Goal: Task Accomplishment & Management: Complete application form

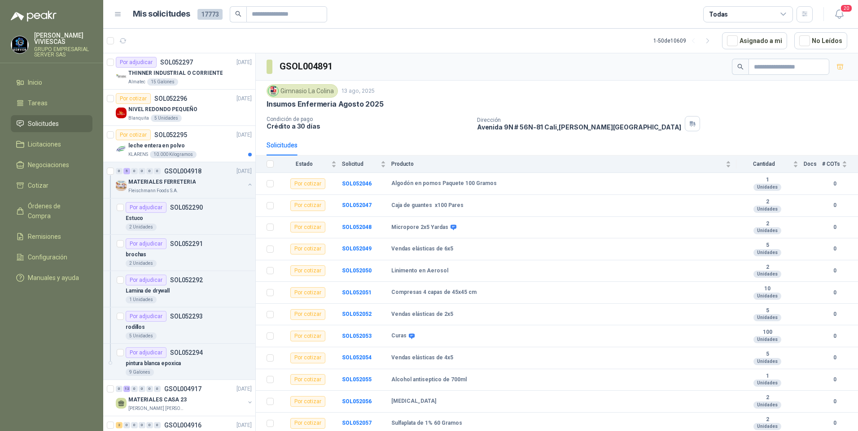
scroll to position [22, 0]
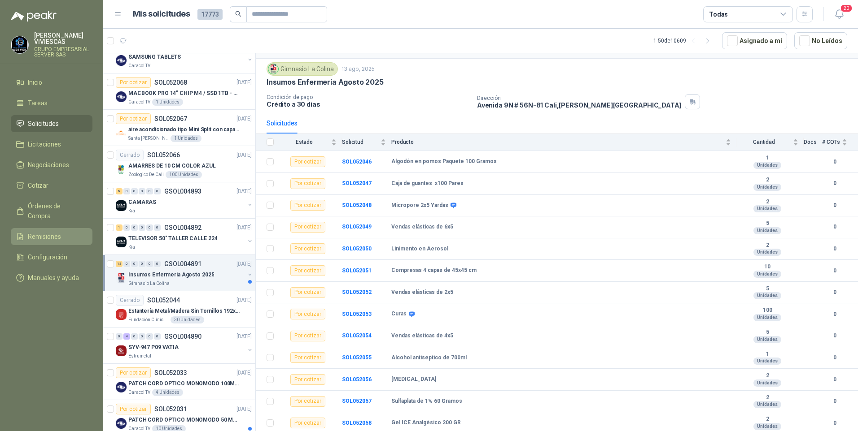
click at [44, 232] on span "Remisiones" at bounding box center [44, 237] width 33 height 10
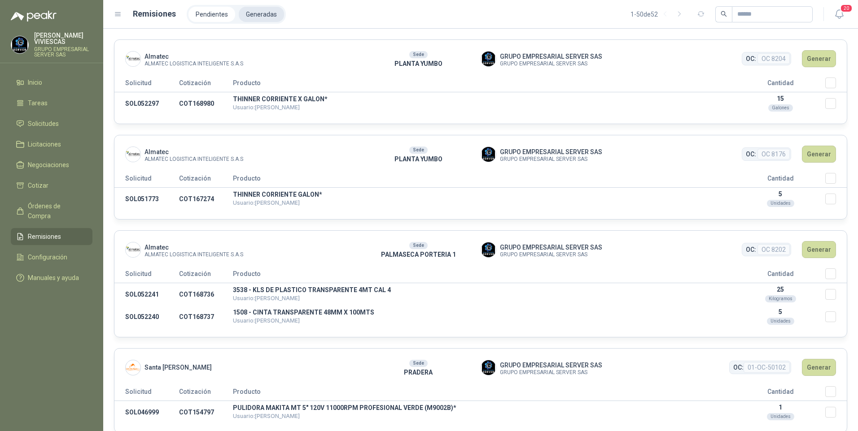
click at [266, 16] on li "Generadas" at bounding box center [261, 14] width 45 height 15
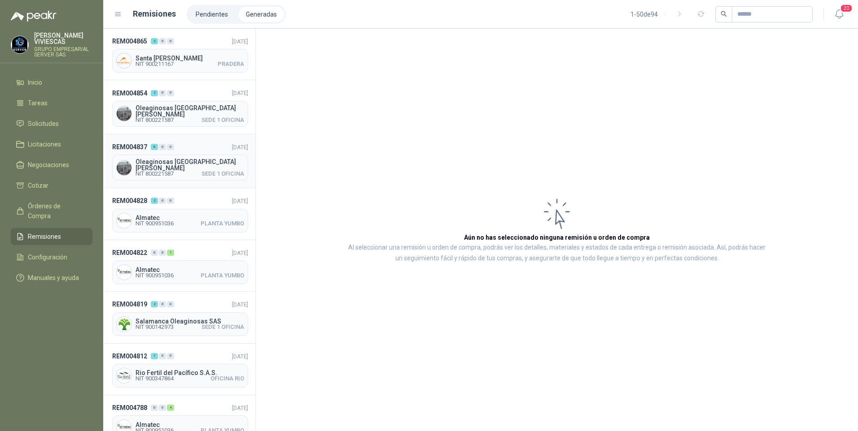
click at [174, 171] on span "NIT 800221587" at bounding box center [154, 173] width 38 height 5
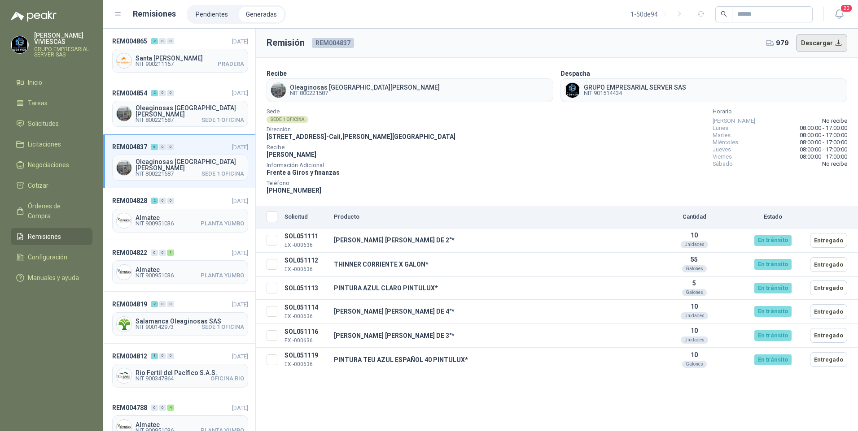
click at [840, 47] on button "Descargar" at bounding box center [822, 43] width 52 height 18
click at [39, 232] on span "Remisiones" at bounding box center [44, 237] width 33 height 10
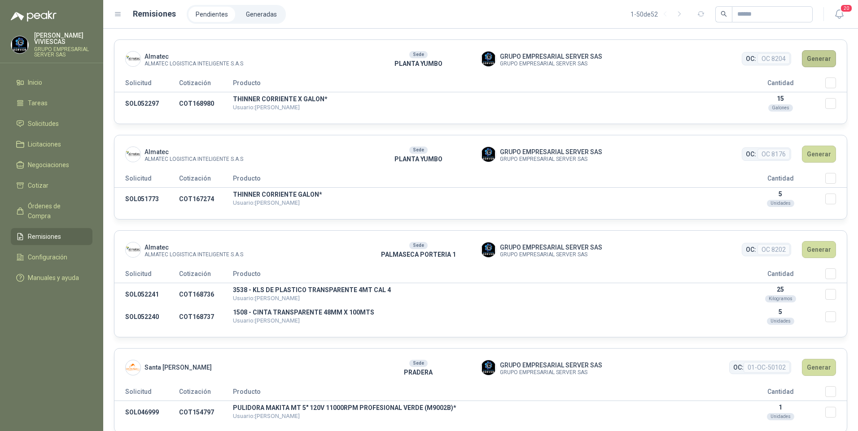
click at [814, 52] on button "Generar" at bounding box center [818, 58] width 34 height 17
click at [816, 56] on button "Generar" at bounding box center [818, 58] width 34 height 17
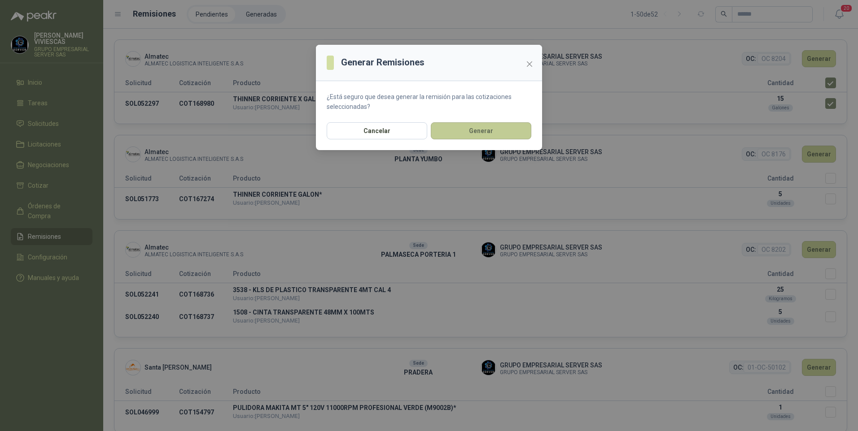
drag, startPoint x: 500, startPoint y: 129, endPoint x: 562, endPoint y: 136, distance: 62.4
click at [501, 129] on button "Generar" at bounding box center [481, 130] width 100 height 17
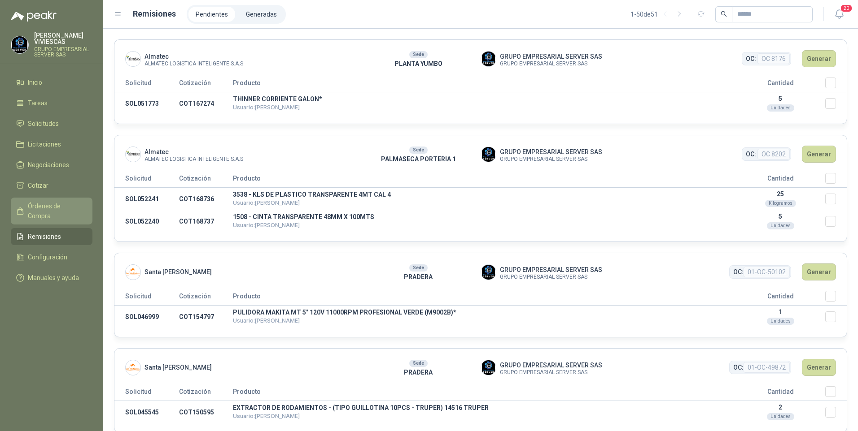
click at [48, 210] on span "Órdenes de Compra" at bounding box center [56, 211] width 56 height 20
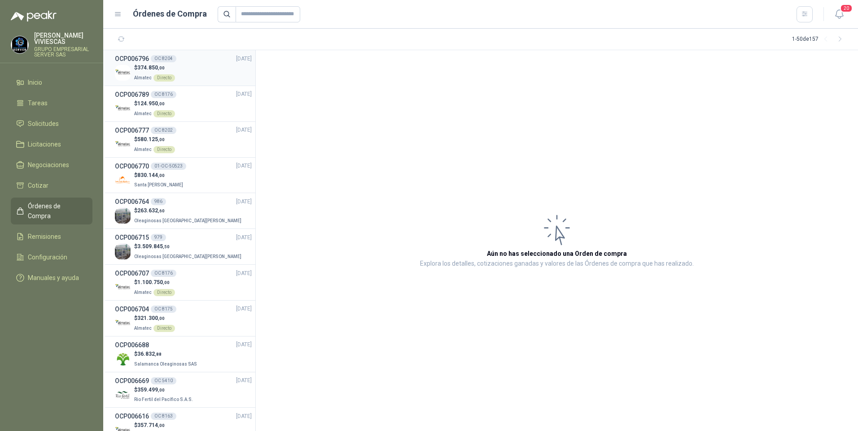
click at [145, 69] on span "374.850 ,00" at bounding box center [150, 68] width 27 height 6
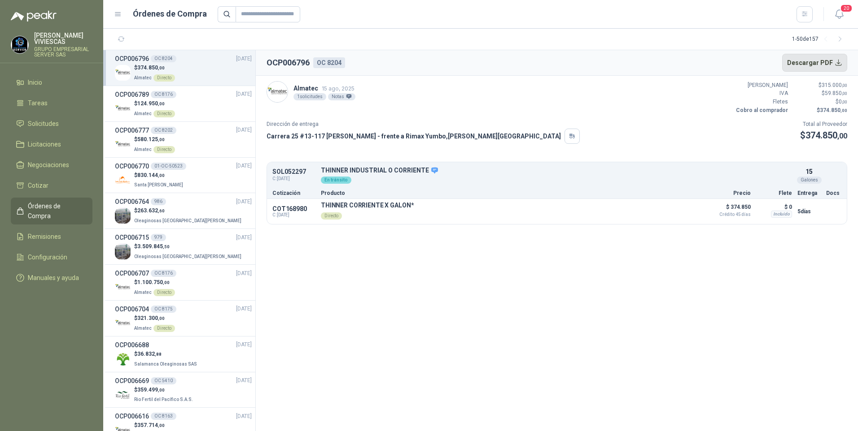
click at [815, 57] on button "Descargar PDF" at bounding box center [814, 63] width 65 height 18
click at [387, 307] on section "OCP006796 OC 8204 Descargar PDF Almatec 15 ago, 2025 1 solicitudes Notas Valor …" at bounding box center [557, 240] width 602 height 381
click at [401, 305] on section "OCP006796 OC 8204 Descargar PDF Almatec 15 ago, 2025 1 solicitudes Notas Valor …" at bounding box center [557, 240] width 602 height 381
click at [49, 126] on span "Solicitudes" at bounding box center [43, 124] width 31 height 10
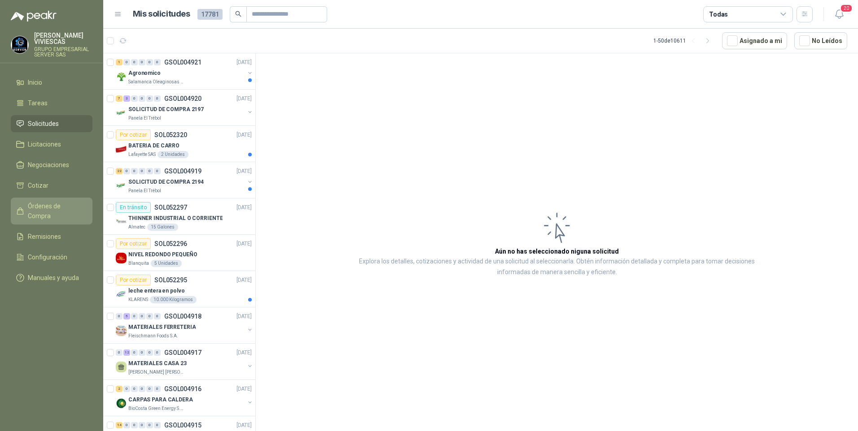
click at [55, 205] on span "Órdenes de Compra" at bounding box center [56, 211] width 56 height 20
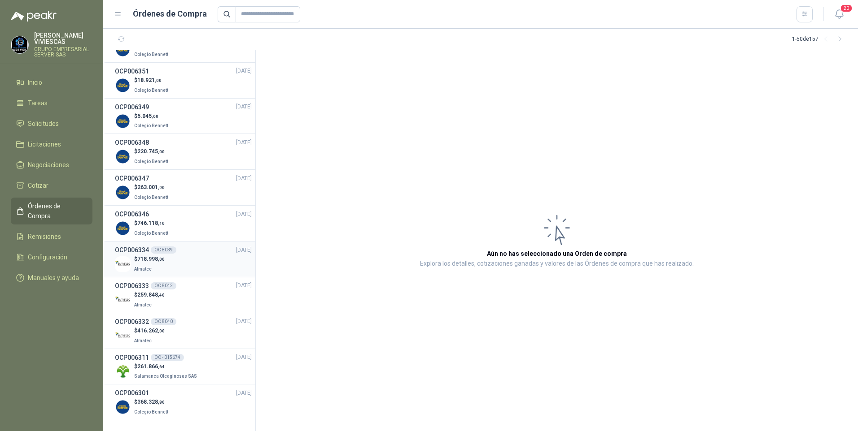
scroll to position [1421, 0]
click at [148, 365] on span "261.866 ,64" at bounding box center [150, 365] width 27 height 6
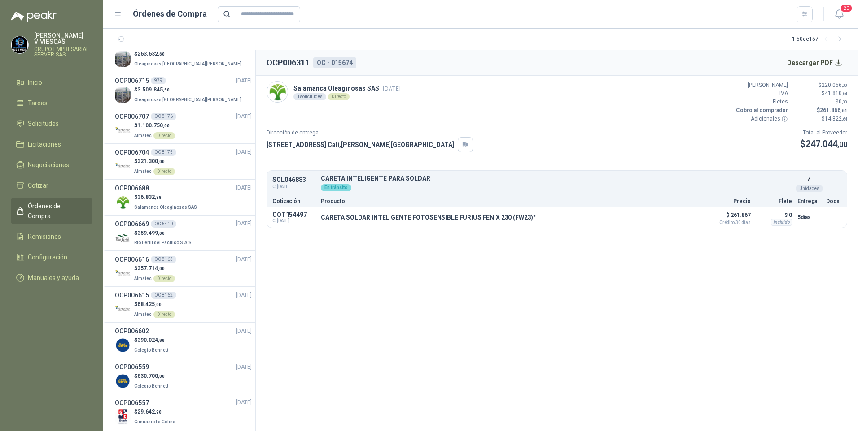
scroll to position [300, 0]
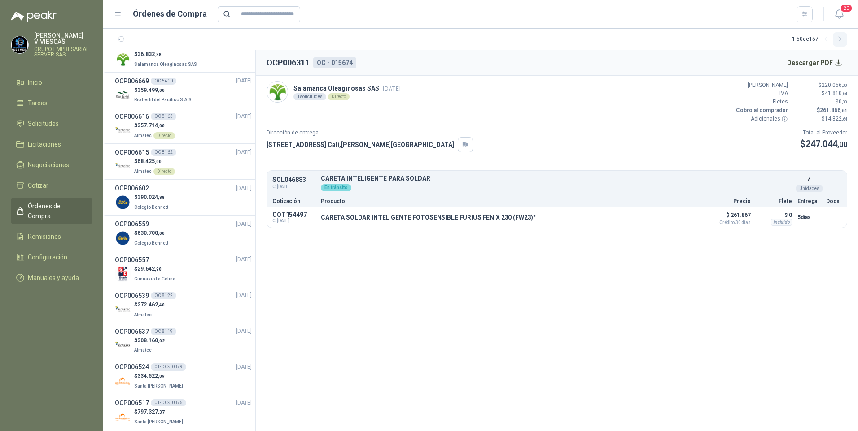
click at [837, 39] on icon "button" at bounding box center [840, 39] width 8 height 8
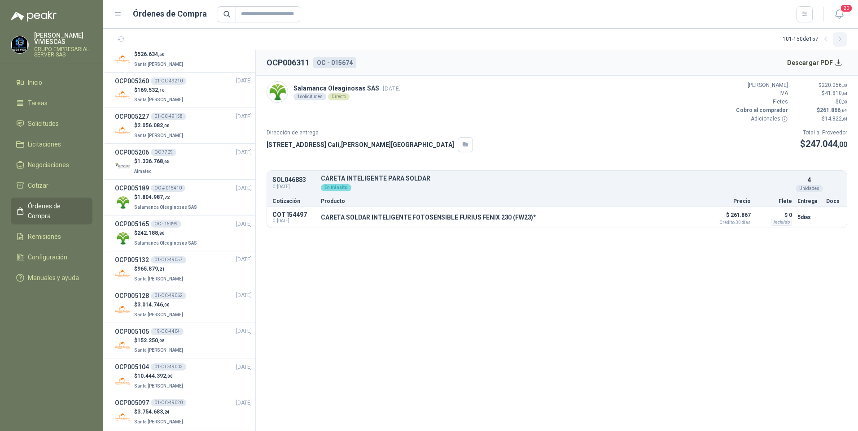
click at [837, 39] on icon "button" at bounding box center [840, 39] width 8 height 8
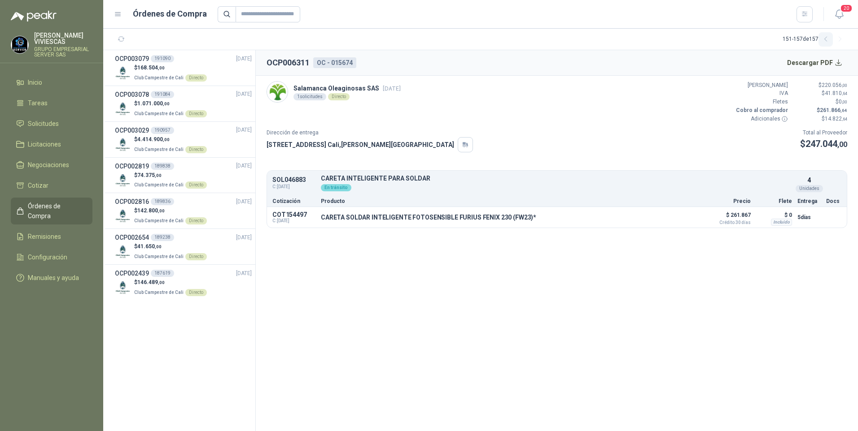
click at [823, 41] on icon "button" at bounding box center [826, 39] width 8 height 8
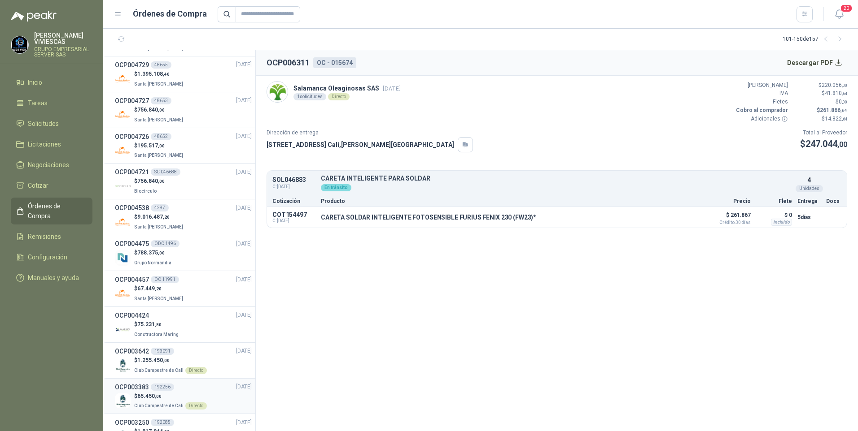
scroll to position [1376, 0]
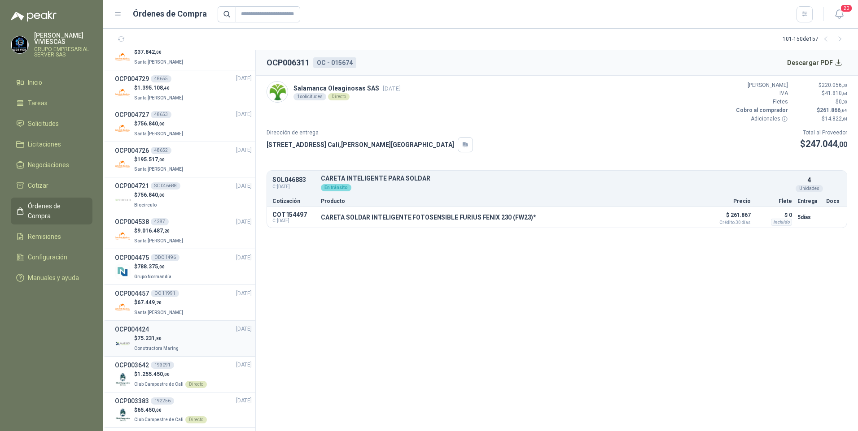
click at [139, 340] on span "75.231 ,80" at bounding box center [149, 338] width 24 height 6
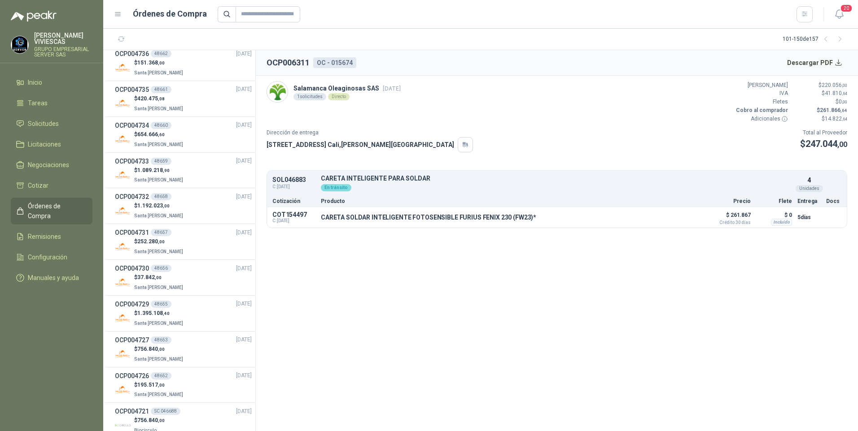
scroll to position [1152, 0]
click at [166, 170] on span ",90" at bounding box center [166, 169] width 7 height 5
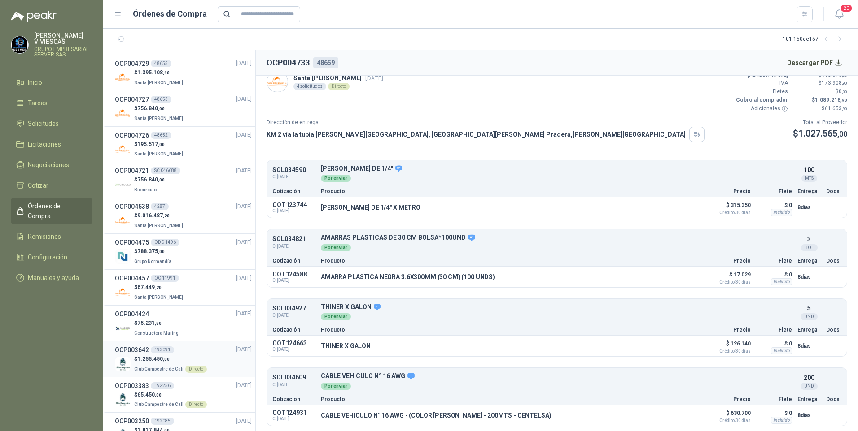
scroll to position [1376, 0]
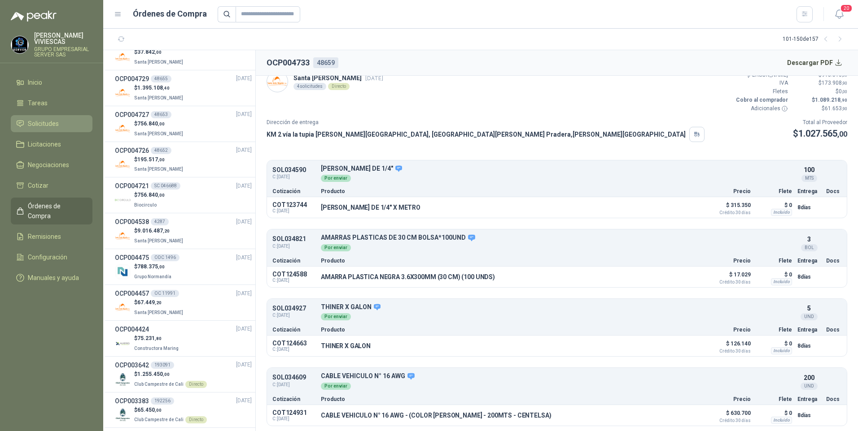
click at [38, 128] on span "Solicitudes" at bounding box center [43, 124] width 31 height 10
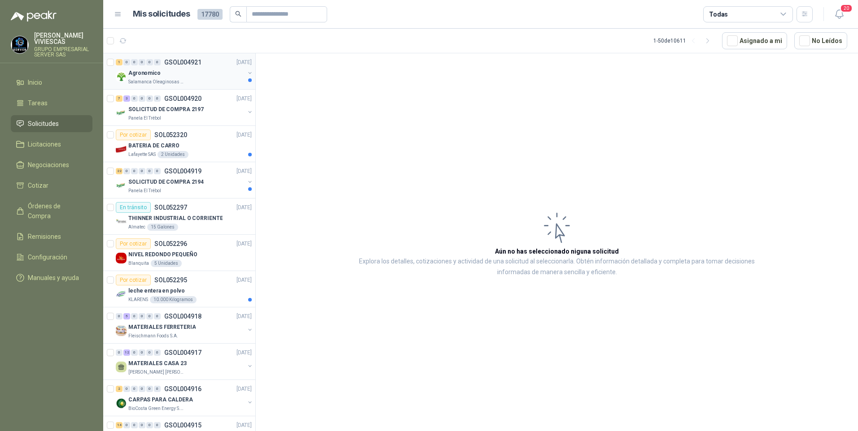
click at [144, 72] on p "Agronomico" at bounding box center [144, 73] width 32 height 9
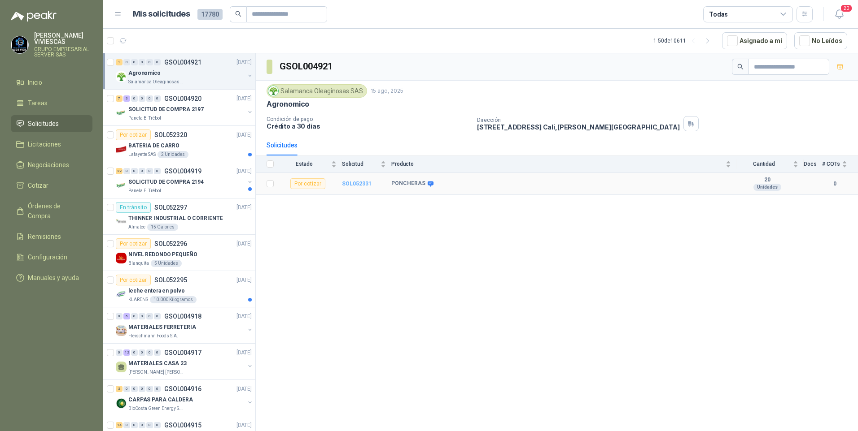
click at [357, 183] on b "SOL052331" at bounding box center [357, 184] width 30 height 6
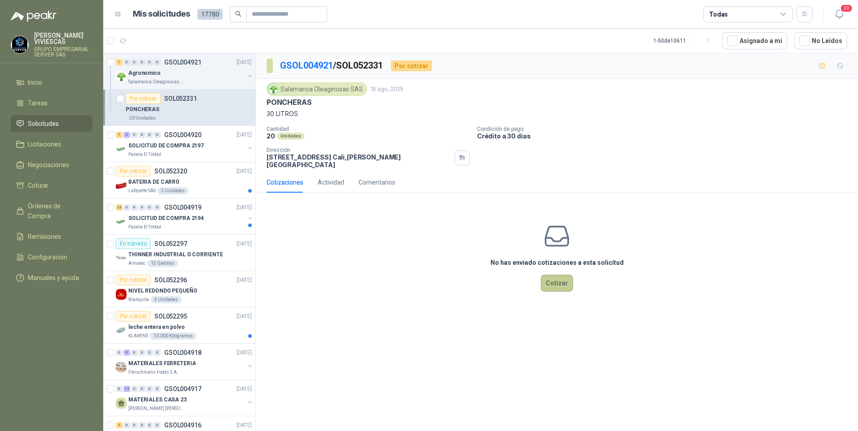
click at [553, 281] on button "Cotizar" at bounding box center [556, 283] width 32 height 17
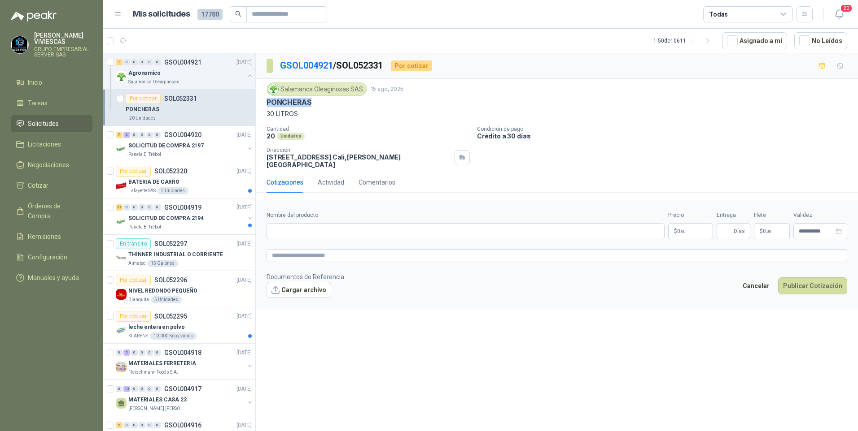
drag, startPoint x: 266, startPoint y: 103, endPoint x: 327, endPoint y: 103, distance: 60.5
click at [327, 103] on div "Salamanca Oleaginosas SAS 15 ago, 2025 PONCHERAS 30 LITROS Cantidad 20 Unidades…" at bounding box center [557, 125] width 602 height 93
drag, startPoint x: 327, startPoint y: 103, endPoint x: 308, endPoint y: 102, distance: 18.4
copy p "PONCHERAS"
click at [276, 113] on p "30 LITROS" at bounding box center [556, 114] width 580 height 10
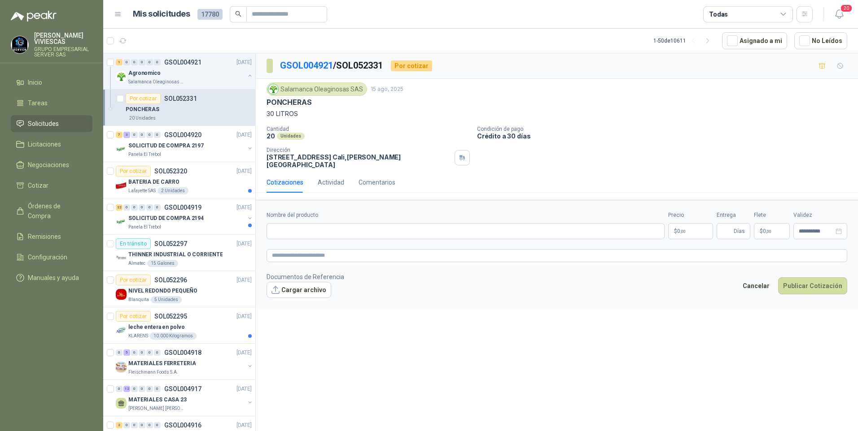
click at [272, 104] on p "PONCHERAS" at bounding box center [288, 102] width 45 height 9
click at [267, 103] on p "PONCHERAS" at bounding box center [288, 102] width 45 height 9
drag, startPoint x: 267, startPoint y: 103, endPoint x: 318, endPoint y: 109, distance: 51.1
click at [318, 109] on div "Salamanca Oleaginosas SAS 15 ago, 2025 PONCHERAS 30 LITROS" at bounding box center [556, 101] width 580 height 36
drag, startPoint x: 318, startPoint y: 109, endPoint x: 291, endPoint y: 109, distance: 26.9
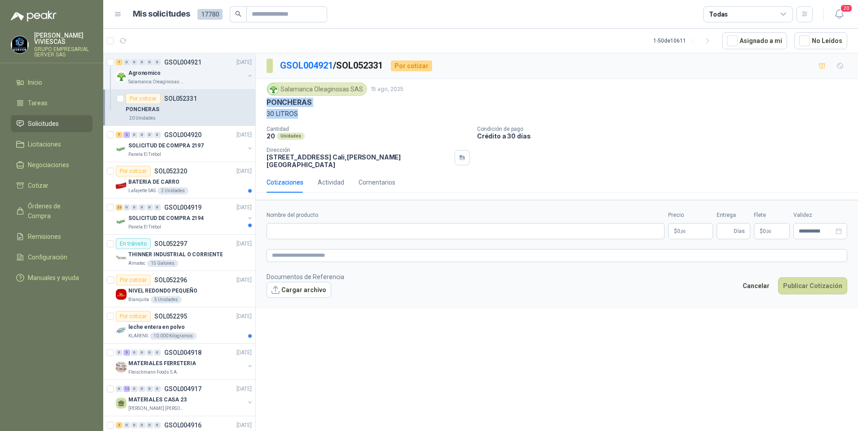
copy div "PONCHERAS 30 LITROS"
click at [298, 104] on p "PONCHERAS" at bounding box center [288, 102] width 45 height 9
click at [304, 230] on input "Nombre del producto" at bounding box center [465, 231] width 398 height 16
type input "*"
type input "**********"
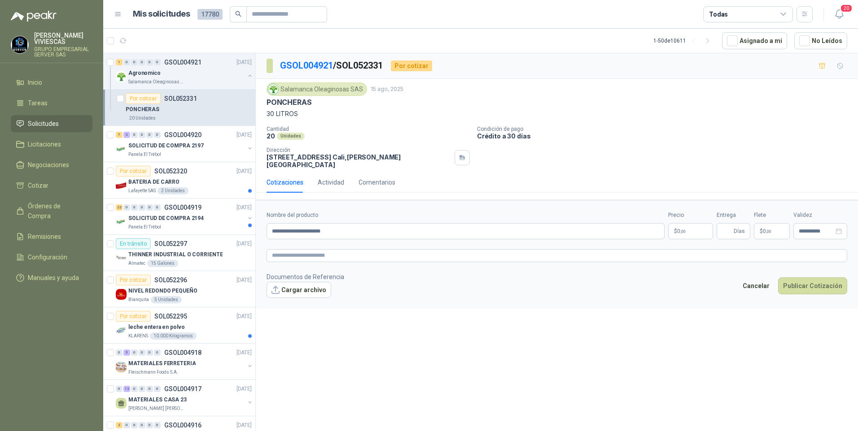
click at [688, 227] on body "RODRIGO VIVIESCAS GRUPO EMPRESARIAL SERVER SAS Inicio Tareas Solicitudes Licita…" at bounding box center [429, 215] width 858 height 431
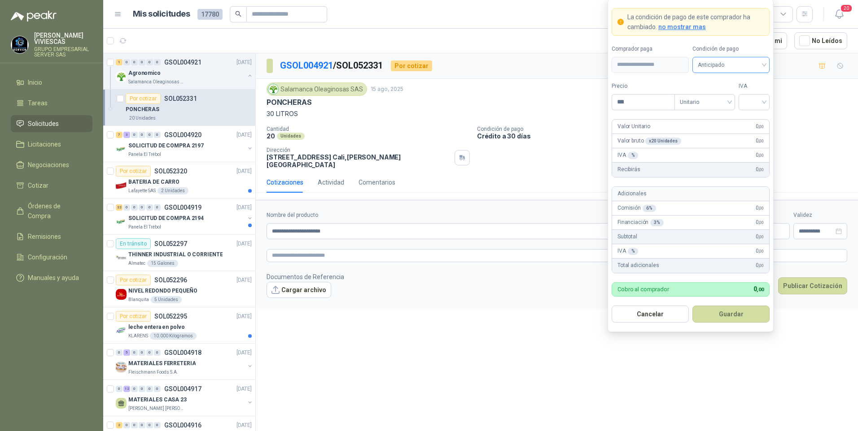
click at [719, 59] on span "Anticipado" at bounding box center [730, 64] width 66 height 13
click at [716, 97] on div "Crédito a 30 días" at bounding box center [730, 98] width 63 height 10
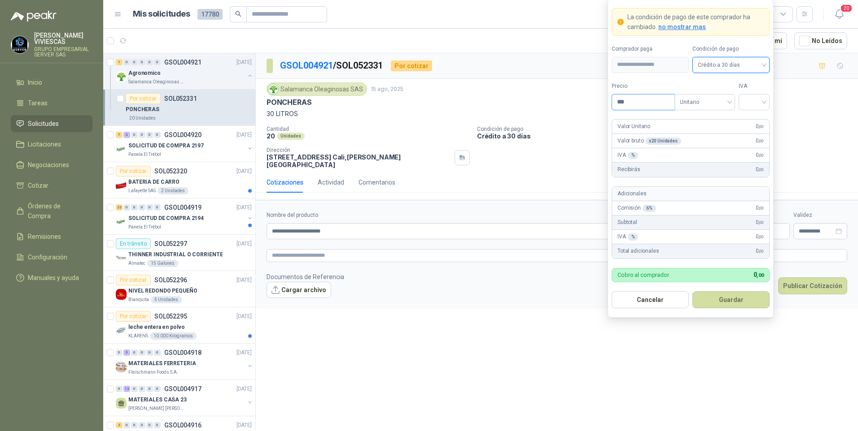
click at [647, 104] on input "***" at bounding box center [643, 102] width 62 height 15
click at [417, 292] on form "**********" at bounding box center [557, 254] width 602 height 109
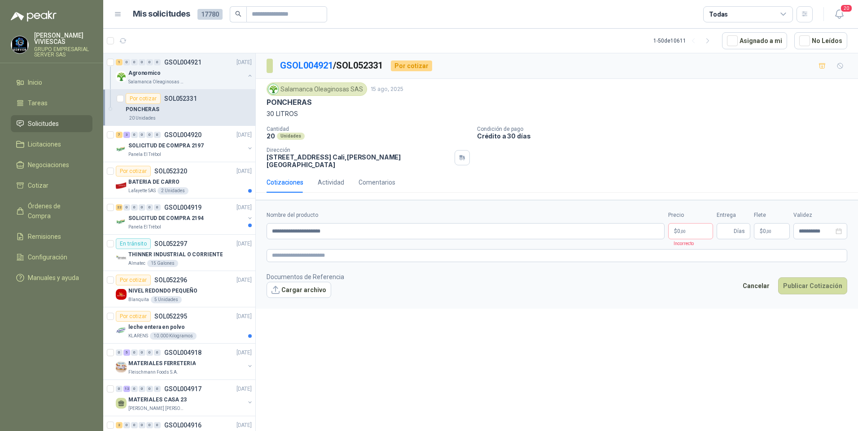
click at [685, 233] on div "Precio $ 0 ,00 Incorrecto" at bounding box center [690, 225] width 45 height 28
drag, startPoint x: 685, startPoint y: 233, endPoint x: 684, endPoint y: 225, distance: 8.2
click at [684, 225] on body "RODRIGO VIVIESCAS GRUPO EMPRESARIAL SERVER SAS Inicio Tareas Solicitudes Licita…" at bounding box center [429, 215] width 858 height 431
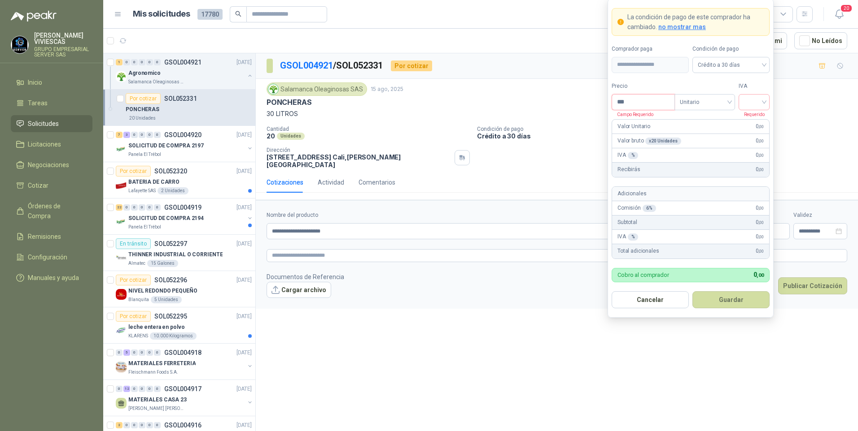
click at [643, 99] on input "***" at bounding box center [643, 102] width 62 height 15
click at [638, 107] on input "***" at bounding box center [643, 102] width 62 height 15
click at [437, 403] on div "**********" at bounding box center [557, 243] width 602 height 381
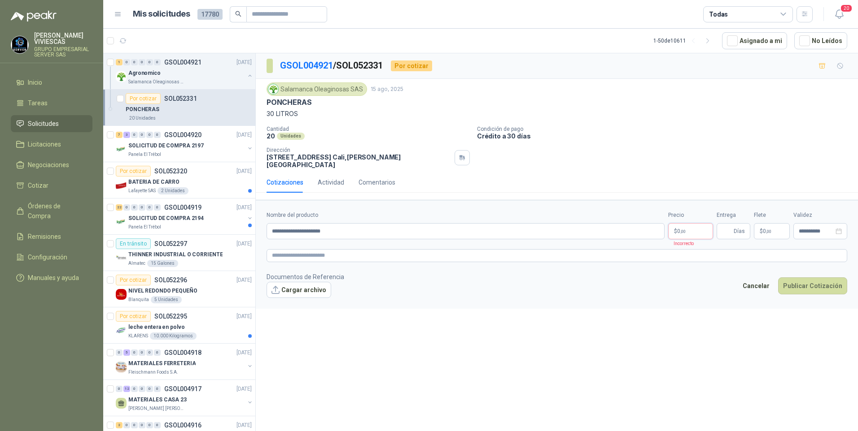
click at [678, 218] on body "RODRIGO VIVIESCAS GRUPO EMPRESARIAL SERVER SAS Inicio Tareas Solicitudes Licita…" at bounding box center [429, 215] width 858 height 431
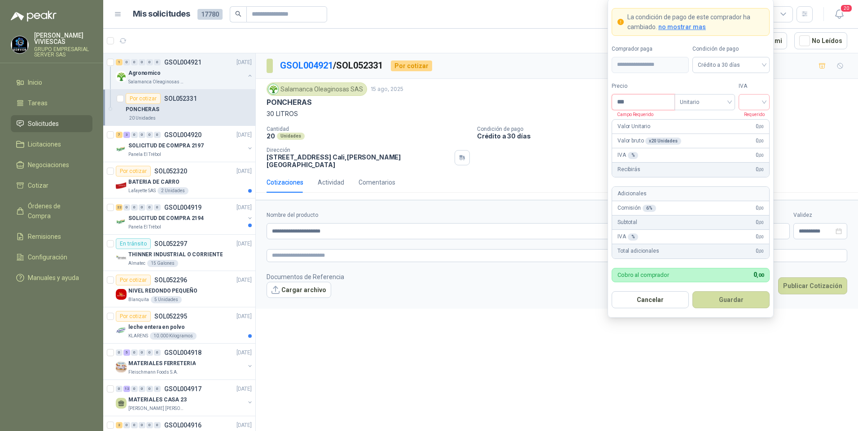
click at [647, 98] on input "***" at bounding box center [643, 102] width 62 height 15
click at [636, 102] on input "***" at bounding box center [643, 102] width 62 height 15
click at [648, 98] on input "***" at bounding box center [643, 102] width 62 height 15
click at [432, 351] on div "**********" at bounding box center [557, 243] width 602 height 381
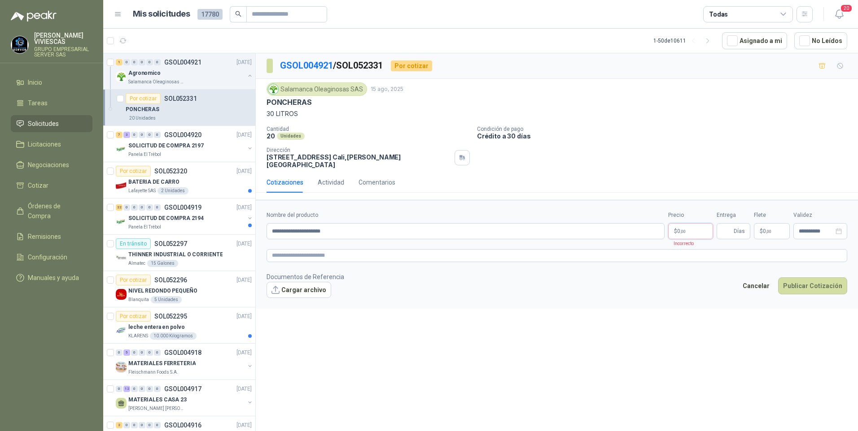
click at [692, 221] on body "RODRIGO VIVIESCAS GRUPO EMPRESARIAL SERVER SAS Inicio Tareas Solicitudes Licita…" at bounding box center [429, 215] width 858 height 431
click at [395, 348] on div "**********" at bounding box center [557, 243] width 602 height 381
click at [703, 226] on p "$ 0 ,00" at bounding box center [690, 231] width 45 height 16
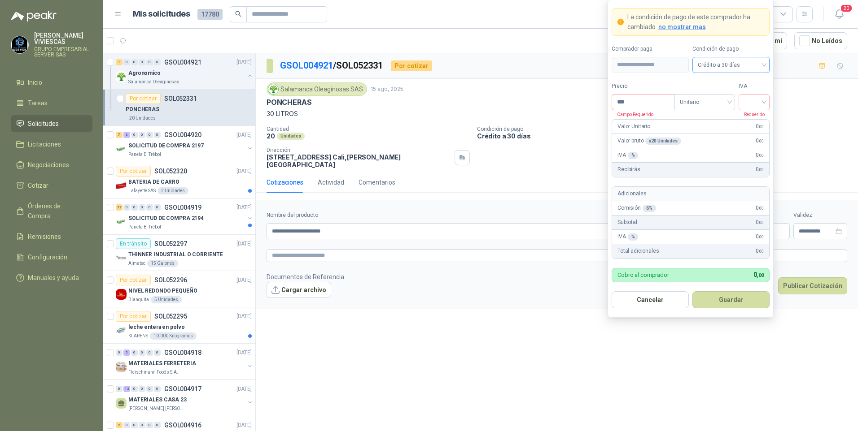
click at [716, 63] on span "Crédito a 30 días" at bounding box center [730, 64] width 66 height 13
click at [722, 95] on div "Crédito a 30 días" at bounding box center [730, 98] width 63 height 10
click at [646, 103] on input "***" at bounding box center [643, 102] width 62 height 15
type input "********"
click at [760, 102] on input "search" at bounding box center [754, 101] width 20 height 13
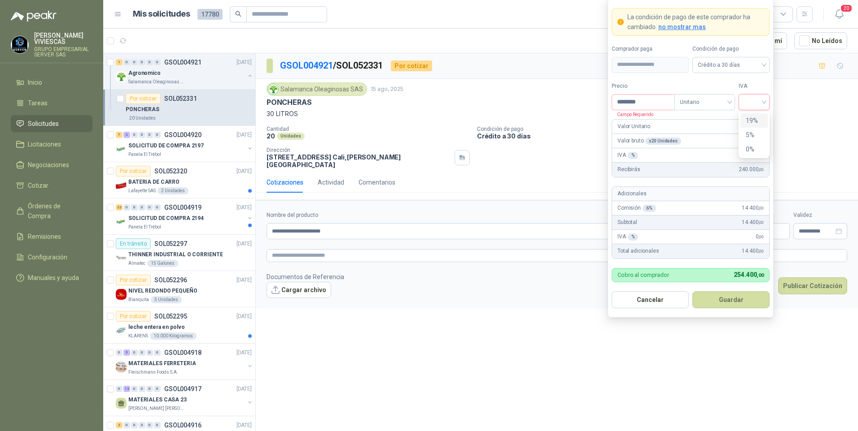
click at [755, 124] on div "19%" at bounding box center [753, 121] width 17 height 10
drag, startPoint x: 728, startPoint y: 306, endPoint x: 731, endPoint y: 302, distance: 4.9
click at [728, 305] on button "Guardar" at bounding box center [730, 300] width 77 height 17
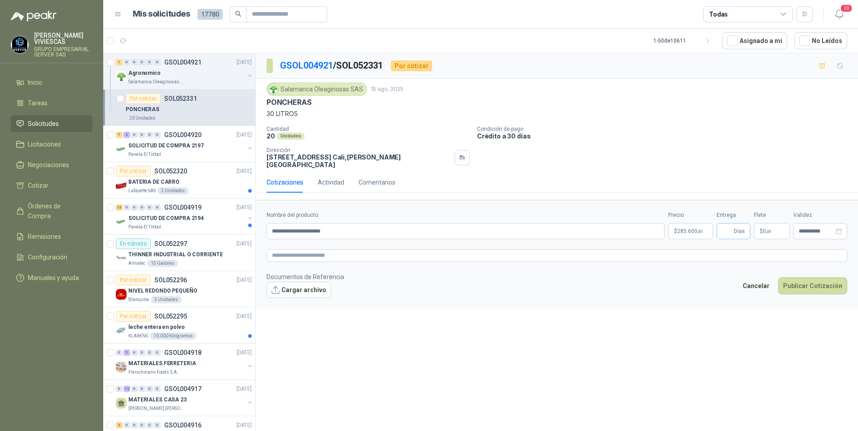
click at [734, 230] on span "Días" at bounding box center [738, 231] width 11 height 15
click at [726, 228] on input "Entrega" at bounding box center [727, 231] width 10 height 15
type input "*"
click at [304, 282] on button "Cargar archivo" at bounding box center [298, 290] width 65 height 16
click at [335, 298] on div "WhatsApp Image 2025-08-15 at 2.06.24 PM.jpeg WhatsApp Image 2025-08-15 at 2.06.…" at bounding box center [329, 304] width 126 height 12
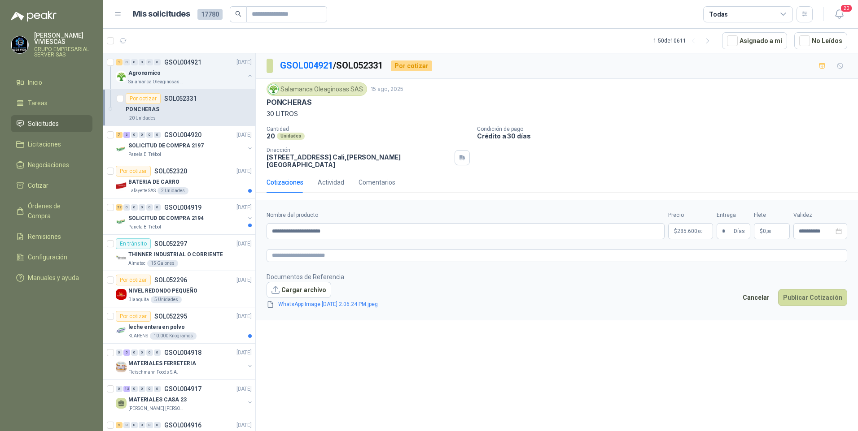
click at [335, 300] on link "WhatsApp Image 2025-08-15 at 2.06.24 PM.jpeg" at bounding box center [327, 304] width 107 height 9
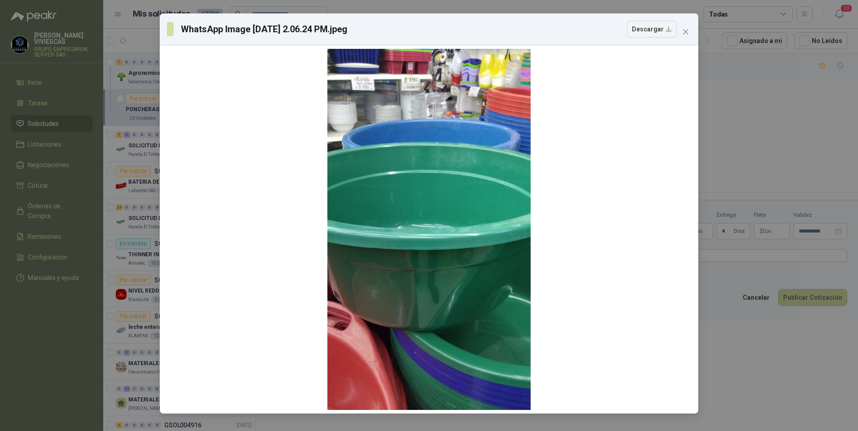
click at [731, 358] on div "WhatsApp Image 2025-08-15 at 2.06.24 PM.jpeg Descargar" at bounding box center [429, 215] width 858 height 431
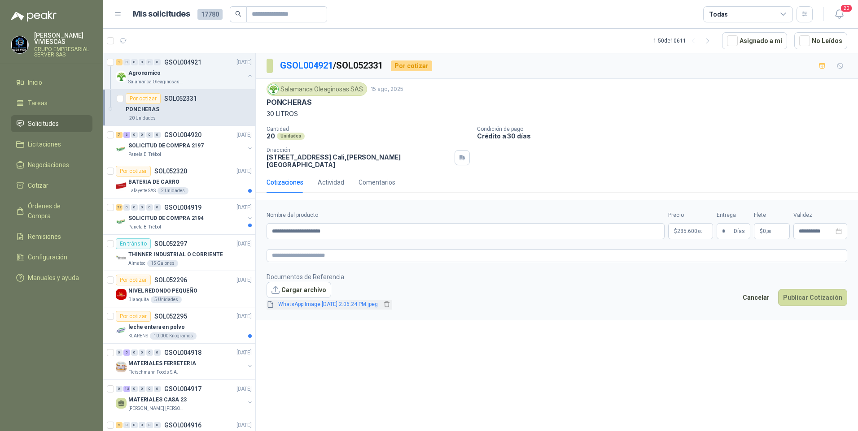
click at [312, 300] on link "WhatsApp Image 2025-08-15 at 2.06.24 PM.jpeg" at bounding box center [327, 304] width 107 height 9
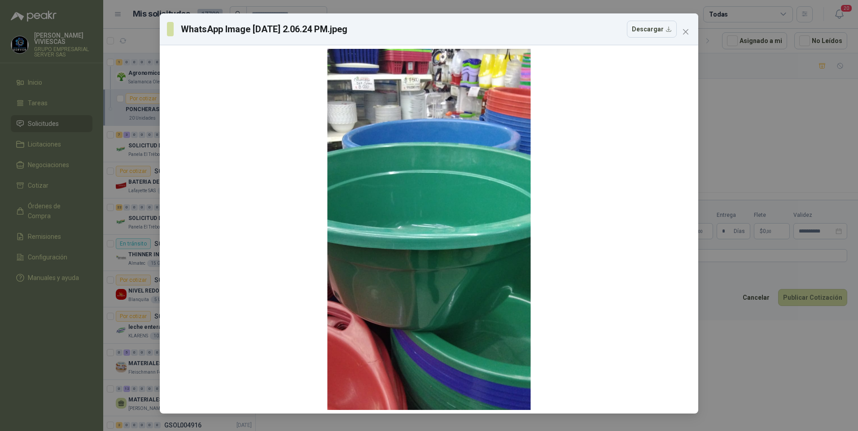
drag, startPoint x: 796, startPoint y: 142, endPoint x: 786, endPoint y: 131, distance: 14.0
click at [793, 141] on div "WhatsApp Image 2025-08-15 at 2.06.24 PM.jpeg Descargar" at bounding box center [429, 215] width 858 height 431
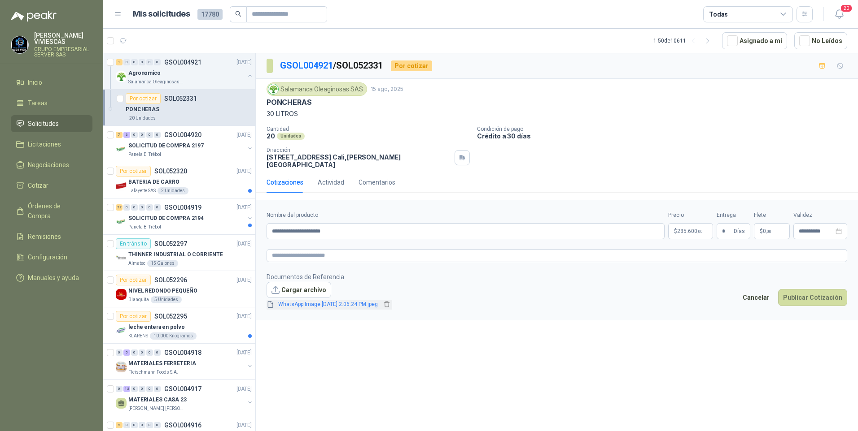
click at [331, 300] on link "WhatsApp Image 2025-08-15 at 2.06.24 PM.jpeg" at bounding box center [327, 304] width 107 height 9
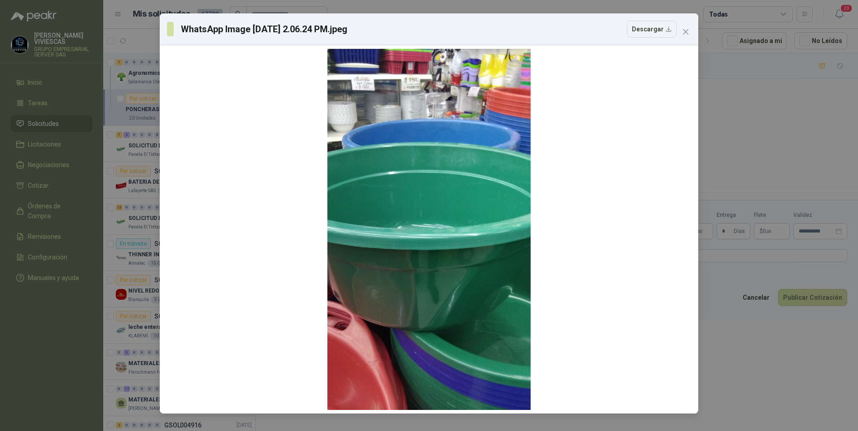
drag, startPoint x: 797, startPoint y: 371, endPoint x: 723, endPoint y: 401, distance: 79.5
click at [797, 371] on div "WhatsApp Image 2025-08-15 at 2.06.24 PM.jpeg Descargar" at bounding box center [429, 215] width 858 height 431
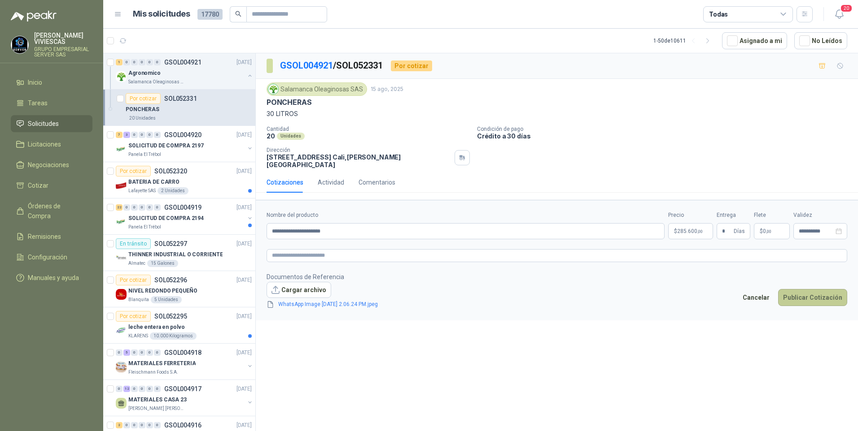
click at [814, 295] on button "Publicar Cotización" at bounding box center [812, 297] width 69 height 17
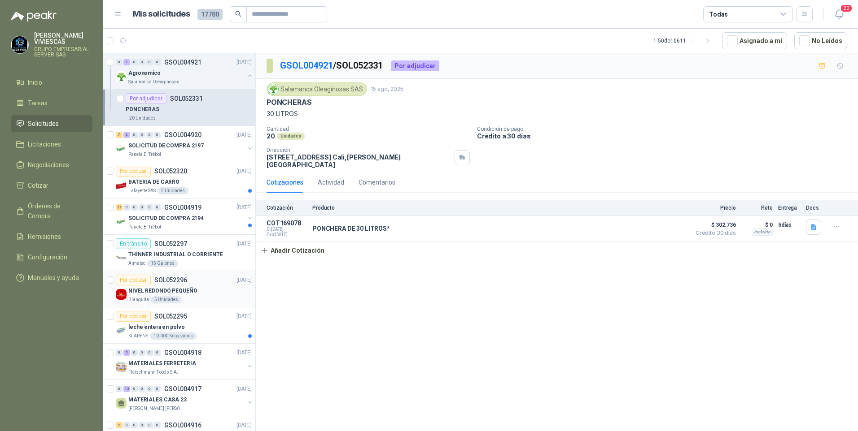
click at [168, 300] on div "5 Unidades" at bounding box center [166, 299] width 31 height 7
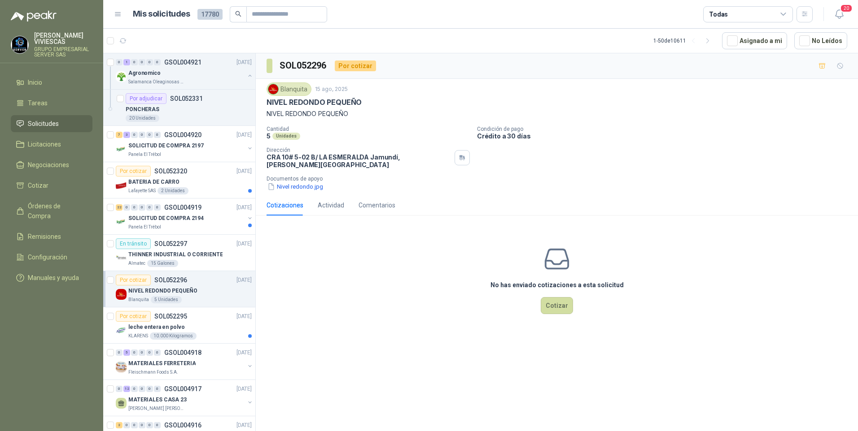
click at [405, 337] on div "SOL052296 Por cotizar Blanquita 15 ago, 2025 NIVEL REDONDO PEQUEÑO NIVEL REDOND…" at bounding box center [557, 243] width 602 height 381
click at [149, 187] on div "BATERIA DE CARRO" at bounding box center [189, 182] width 123 height 11
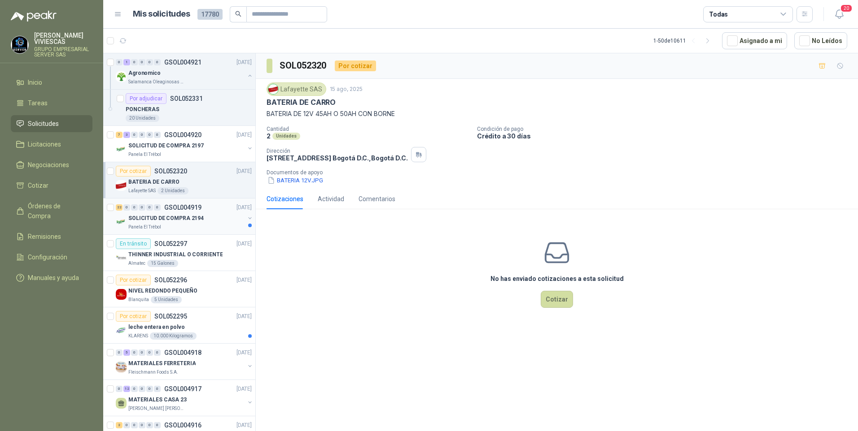
click at [158, 221] on p "SOLICITUD DE COMPRA 2194" at bounding box center [165, 218] width 75 height 9
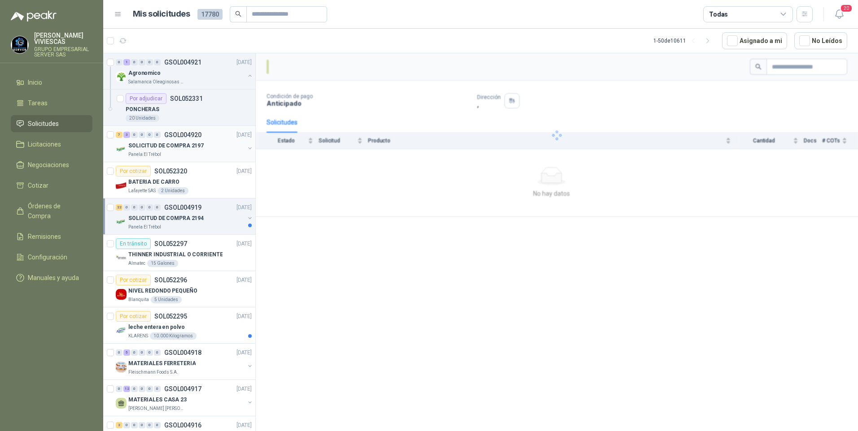
click at [175, 147] on p "SOLICITUD DE COMPRA 2197" at bounding box center [165, 146] width 75 height 9
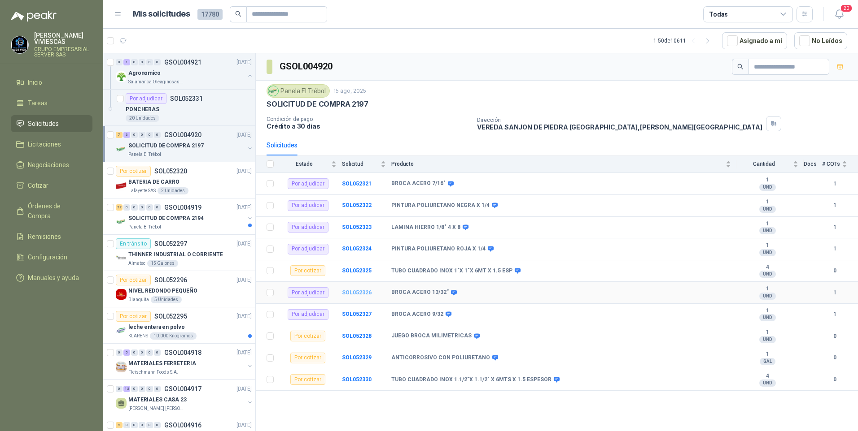
click at [357, 292] on b "SOL052326" at bounding box center [357, 293] width 30 height 6
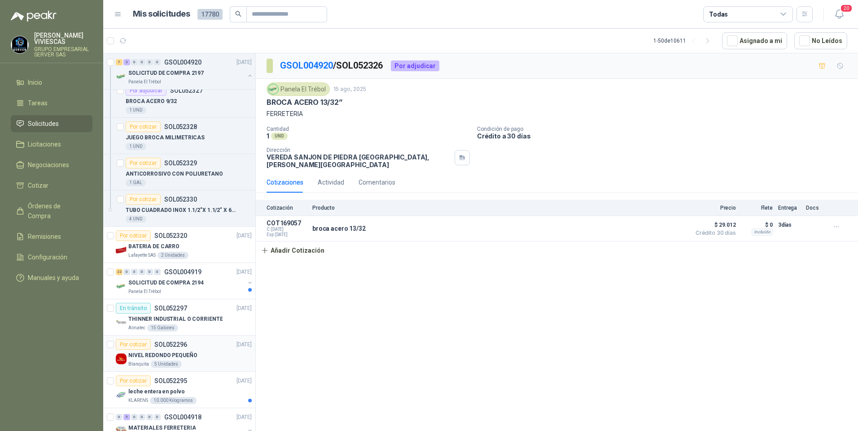
scroll to position [314, 0]
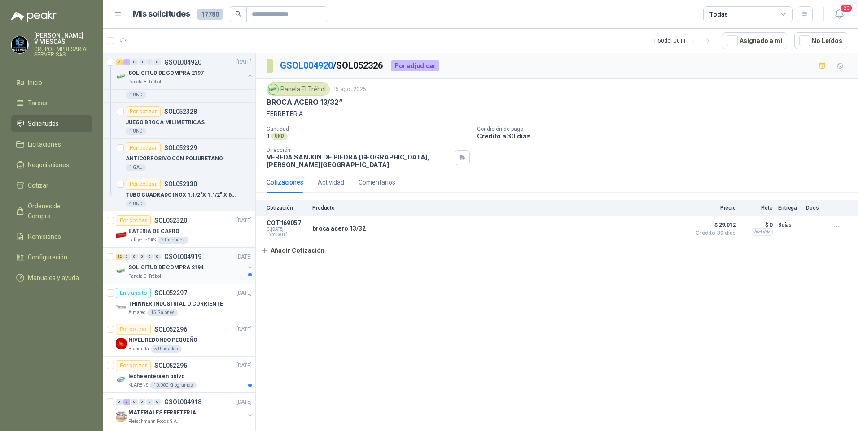
click at [168, 266] on p "SOLICITUD DE COMPRA 2194" at bounding box center [165, 268] width 75 height 9
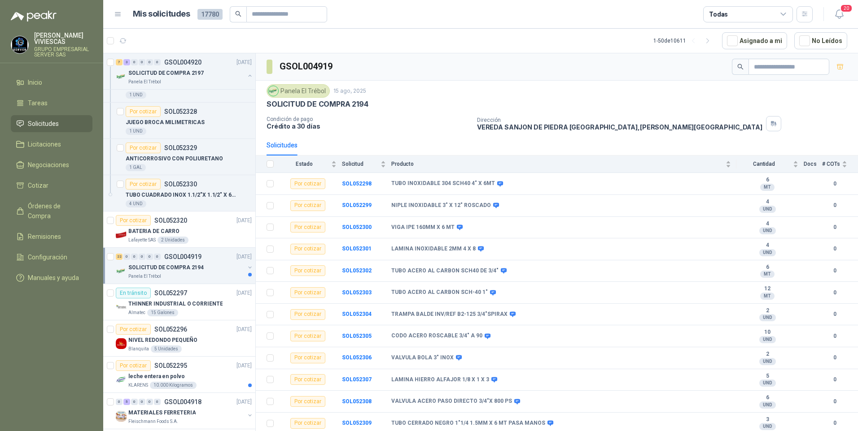
click at [35, 117] on link "Solicitudes" at bounding box center [52, 123] width 82 height 17
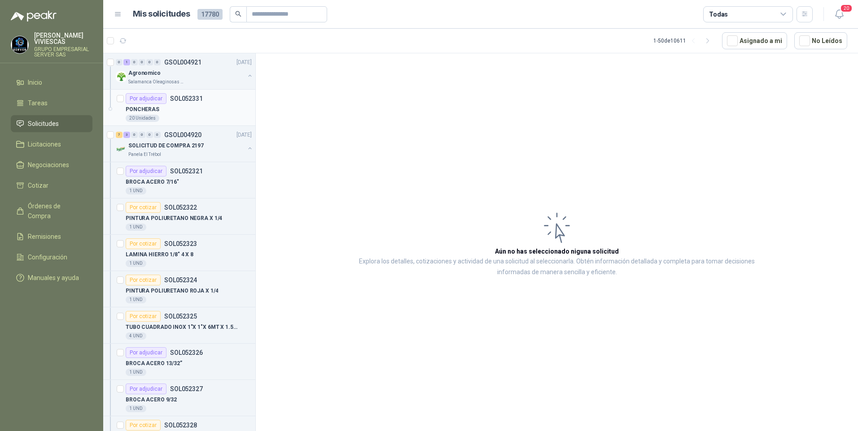
click at [143, 109] on p "PONCHERAS" at bounding box center [143, 109] width 34 height 9
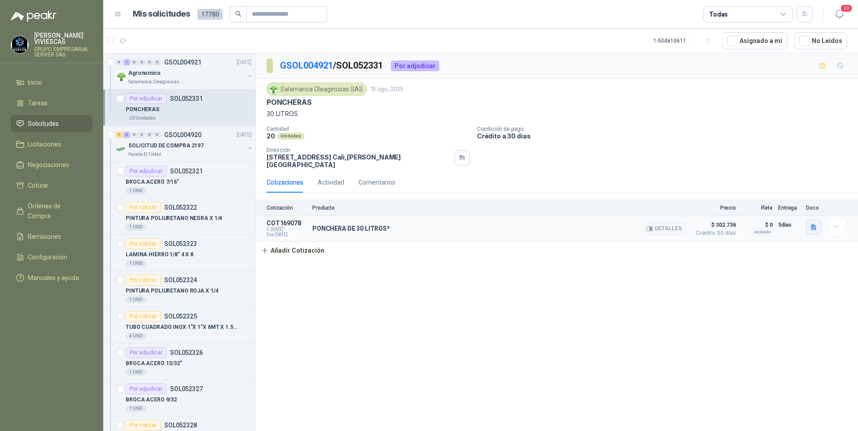
click at [811, 225] on icon "button" at bounding box center [814, 228] width 8 height 8
drag, startPoint x: 732, startPoint y: 201, endPoint x: 373, endPoint y: 359, distance: 392.6
click at [732, 201] on button "WhatsApp Image 2025-08-15 at 2.06.24 PM.jpeg" at bounding box center [756, 201] width 118 height 9
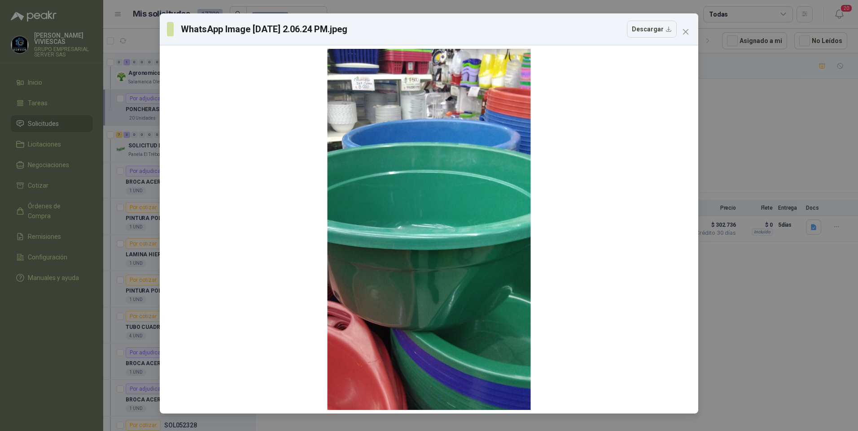
click at [761, 378] on div "WhatsApp Image 2025-08-15 at 2.06.24 PM.jpeg Descargar" at bounding box center [429, 215] width 858 height 431
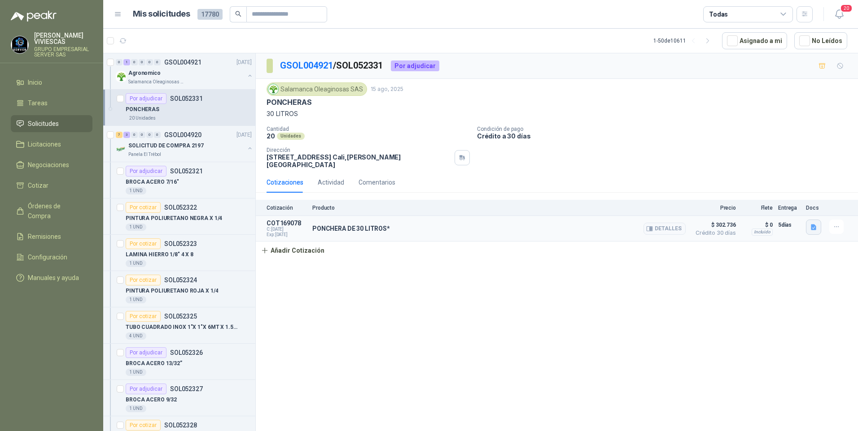
click at [808, 222] on button "button" at bounding box center [812, 227] width 15 height 15
click at [743, 205] on button "WhatsApp Image 2025-08-15 at 2.06.24 PM.jpeg" at bounding box center [756, 201] width 118 height 9
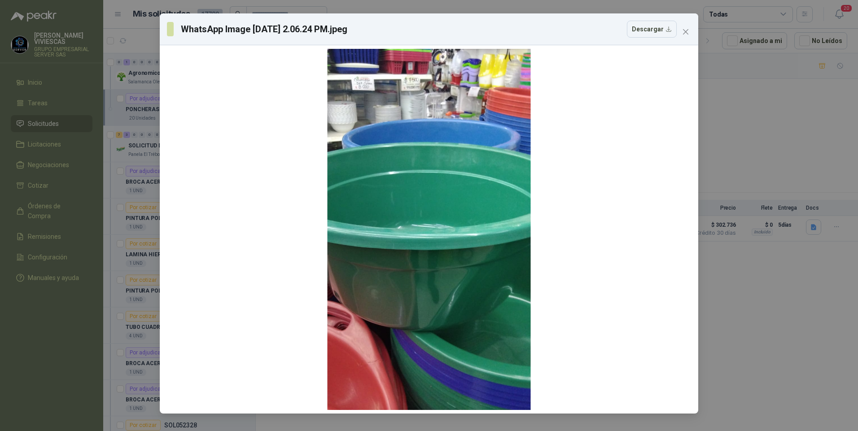
click at [779, 336] on div "WhatsApp Image 2025-08-15 at 2.06.24 PM.jpeg Descargar" at bounding box center [429, 215] width 858 height 431
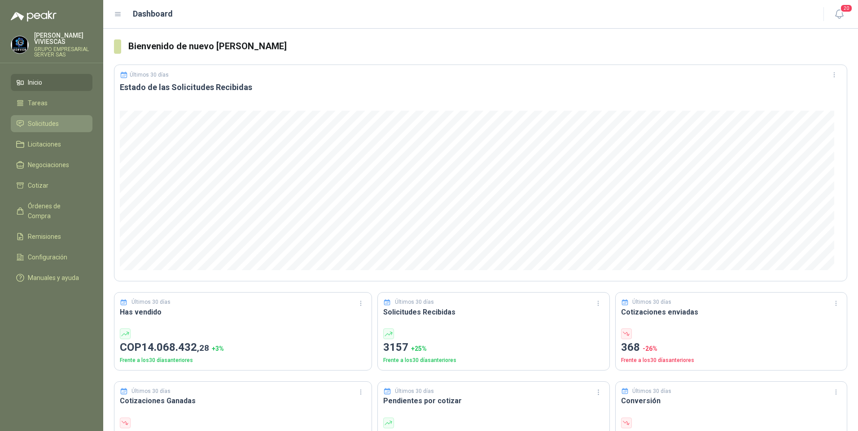
click at [39, 126] on span "Solicitudes" at bounding box center [43, 124] width 31 height 10
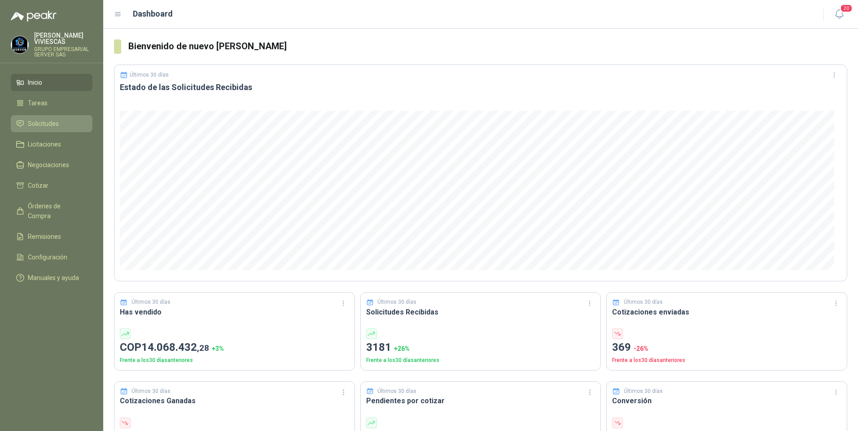
click at [45, 118] on link "Solicitudes" at bounding box center [52, 123] width 82 height 17
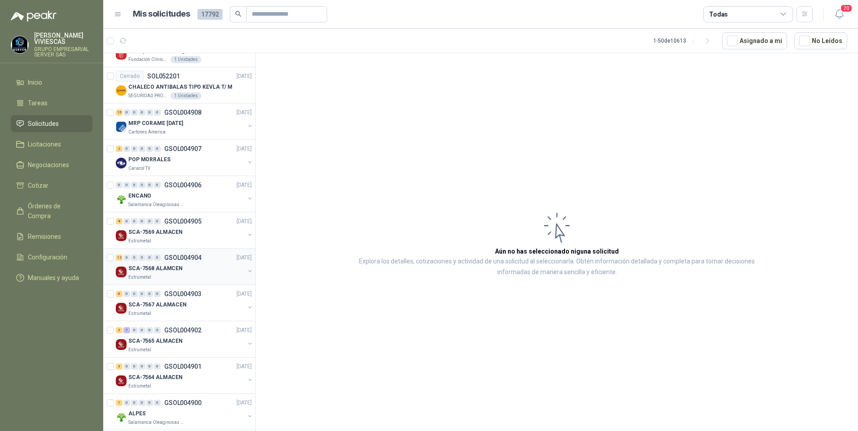
scroll to position [897, 0]
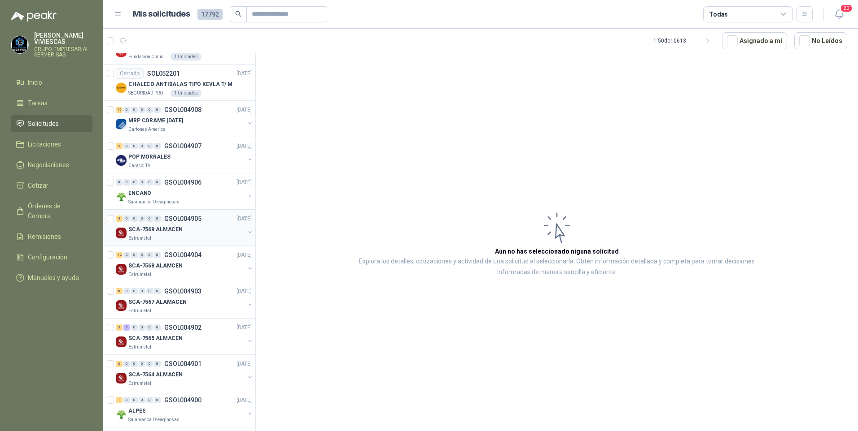
click at [148, 236] on p "Estrumetal" at bounding box center [139, 238] width 23 height 7
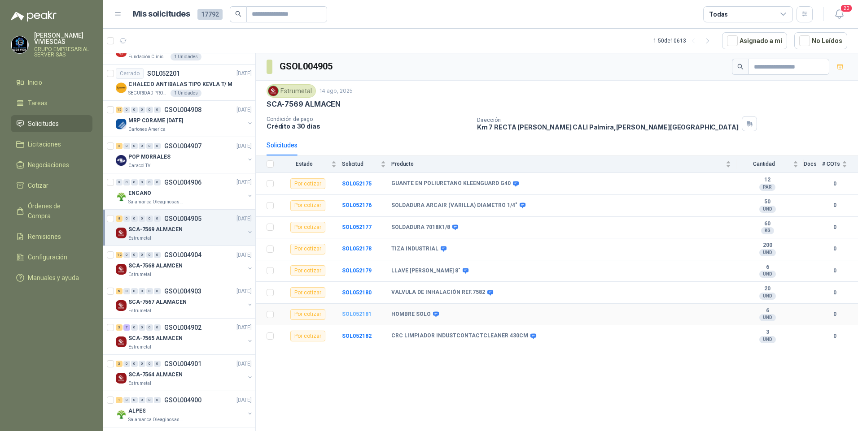
click at [358, 314] on b "SOL052181" at bounding box center [357, 314] width 30 height 6
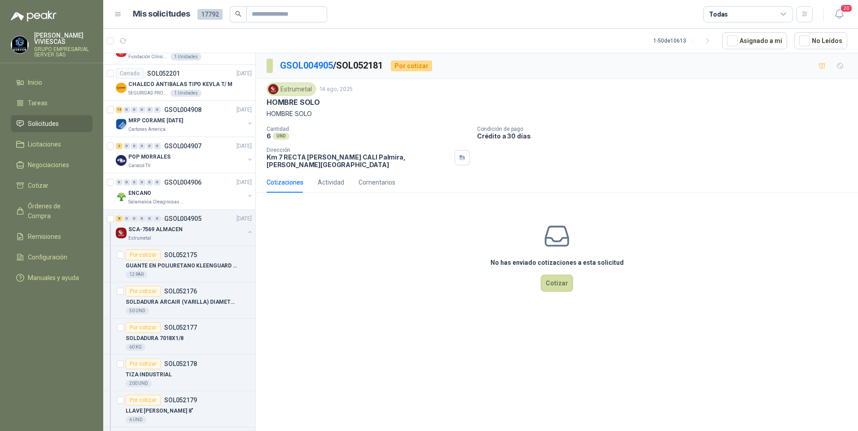
click at [353, 383] on div "GSOL004905 / SOL052181 Por cotizar Estrumetal [DATE] HOMBRE SOLO HOMBRE SOLO Ca…" at bounding box center [557, 243] width 602 height 381
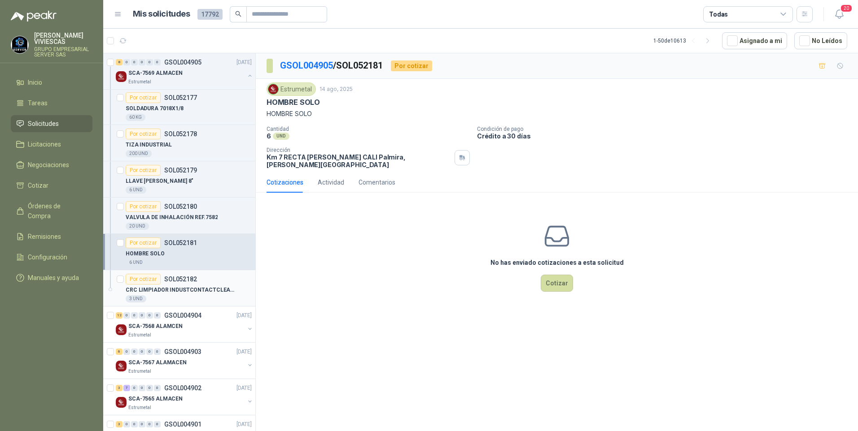
scroll to position [1211, 0]
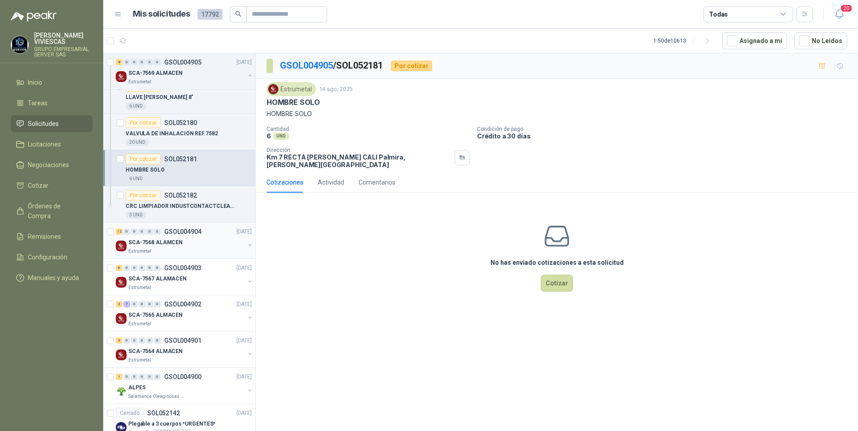
click at [138, 247] on p "SCA-7568 ALAMCEN" at bounding box center [155, 243] width 54 height 9
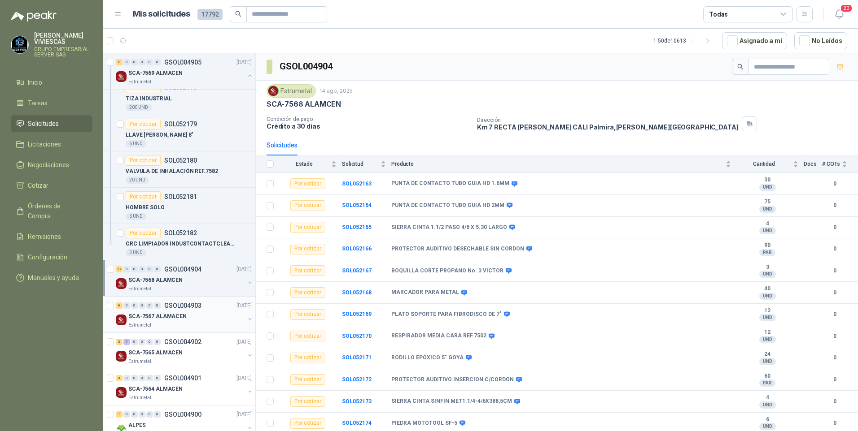
scroll to position [1166, 0]
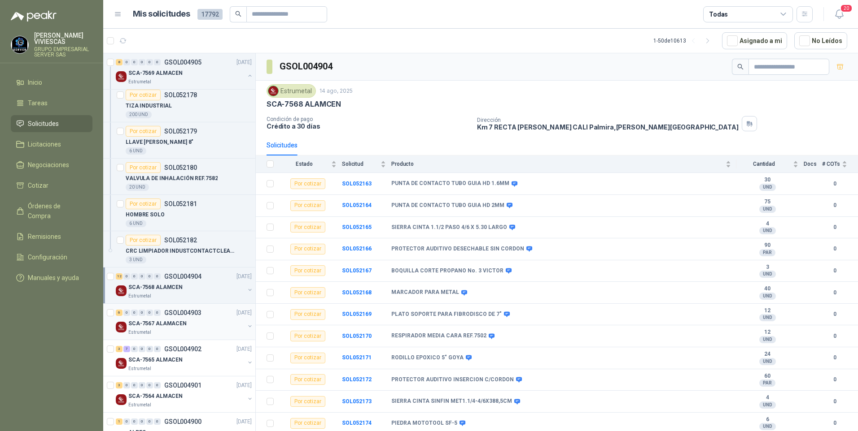
click at [150, 332] on p "Estrumetal" at bounding box center [139, 332] width 23 height 7
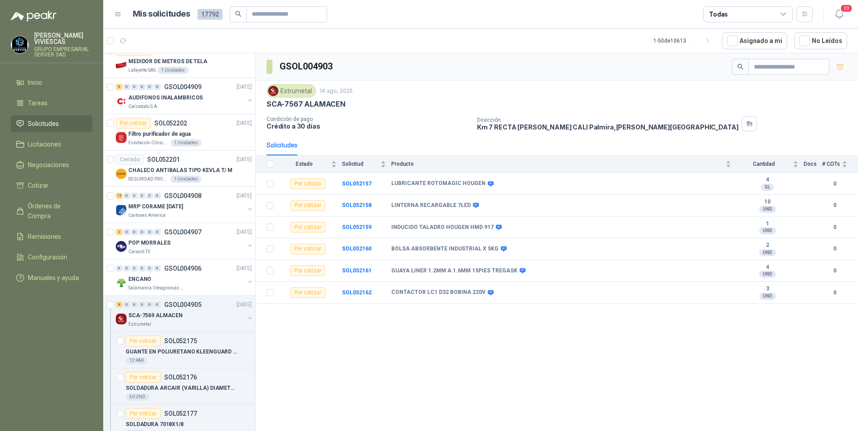
scroll to position [807, 0]
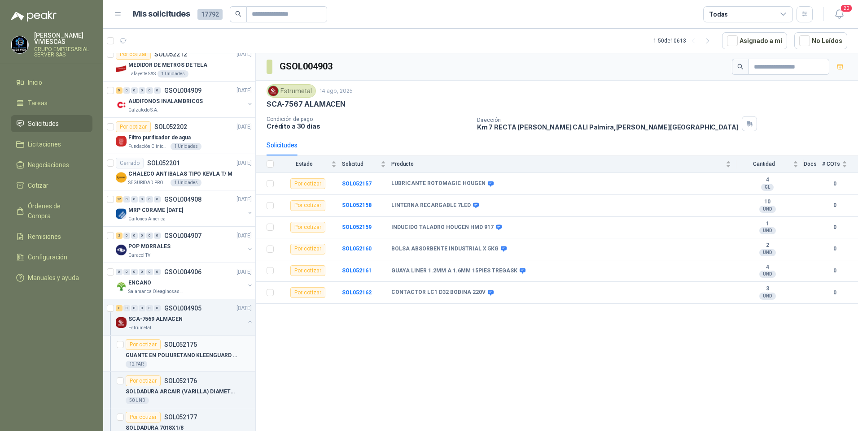
click at [179, 359] on p "GUANTE EN POLIURETANO KLEENGUARD G40" at bounding box center [182, 356] width 112 height 9
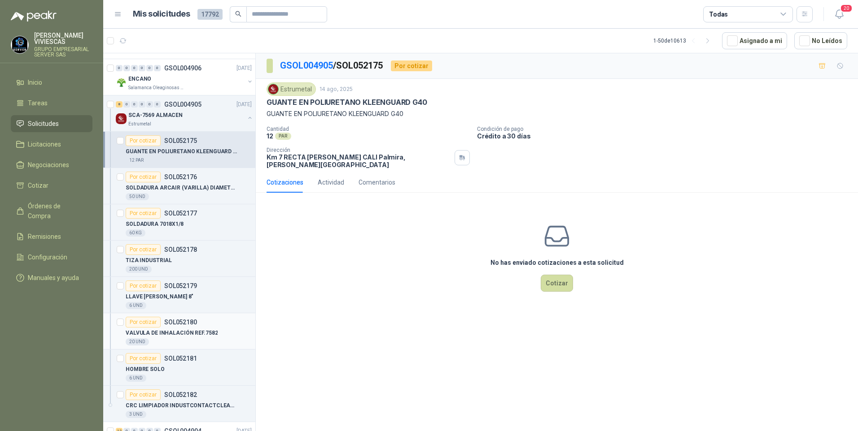
scroll to position [1032, 0]
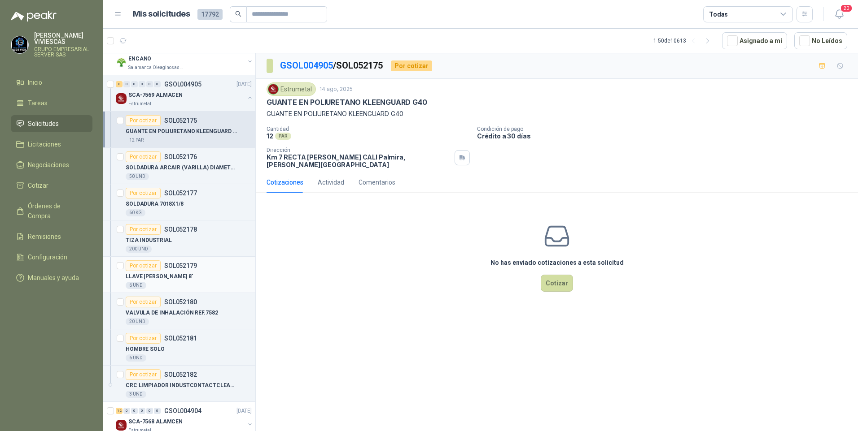
click at [146, 274] on p "LLAVE [PERSON_NAME] 8"" at bounding box center [160, 277] width 68 height 9
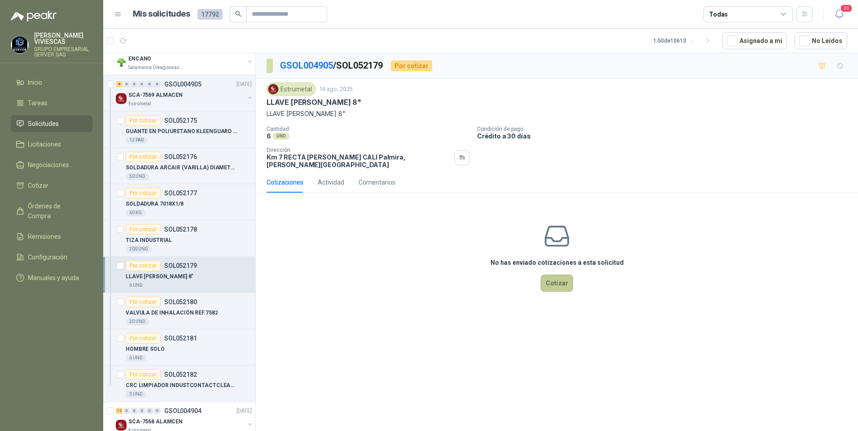
drag, startPoint x: 558, startPoint y: 279, endPoint x: 553, endPoint y: 274, distance: 7.0
click at [553, 275] on button "Cotizar" at bounding box center [556, 283] width 32 height 17
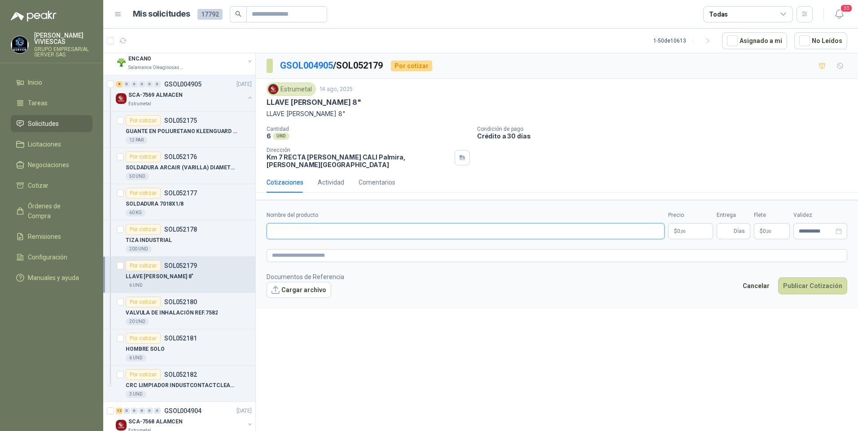
click at [287, 223] on input "Nombre del producto" at bounding box center [465, 231] width 398 height 16
paste input "**********"
drag, startPoint x: 331, startPoint y: 223, endPoint x: 246, endPoint y: 217, distance: 85.0
click at [232, 227] on div "Por cotizar SOL052363 [DATE] ESCOBILLAS (CARBONES) PARA PULIDORA DEWALT BioCost…" at bounding box center [480, 244] width 754 height 382
click at [330, 224] on input "**********" at bounding box center [465, 231] width 398 height 16
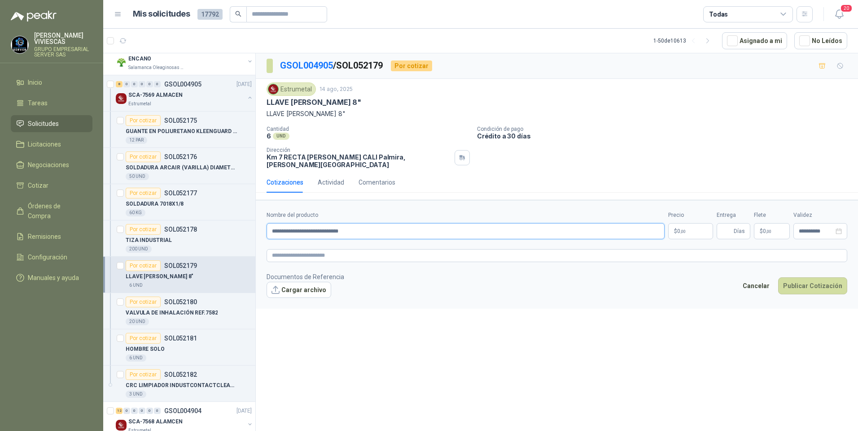
click at [366, 225] on input "**********" at bounding box center [465, 231] width 398 height 16
type input "**********"
click at [680, 222] on body "[PERSON_NAME] GRUPO EMPRESARIAL SERVER SAS Inicio Tareas Solicitudes Licitacion…" at bounding box center [429, 215] width 858 height 431
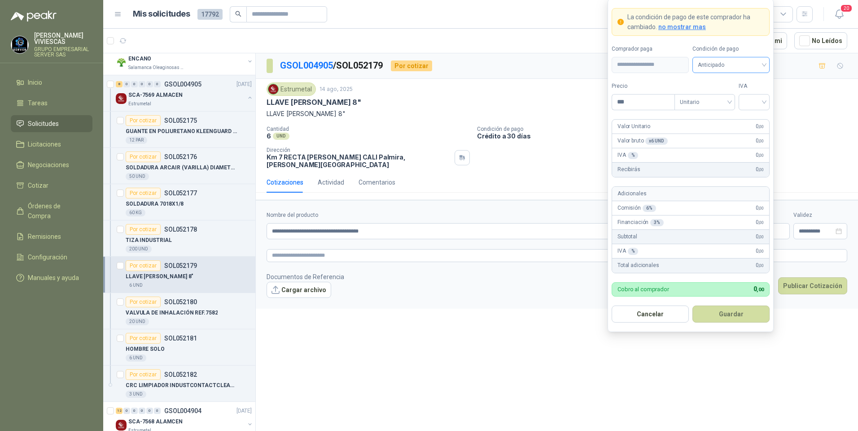
click at [719, 61] on span "Anticipado" at bounding box center [730, 64] width 66 height 13
click at [724, 95] on div "Crédito a 30 días" at bounding box center [730, 98] width 63 height 10
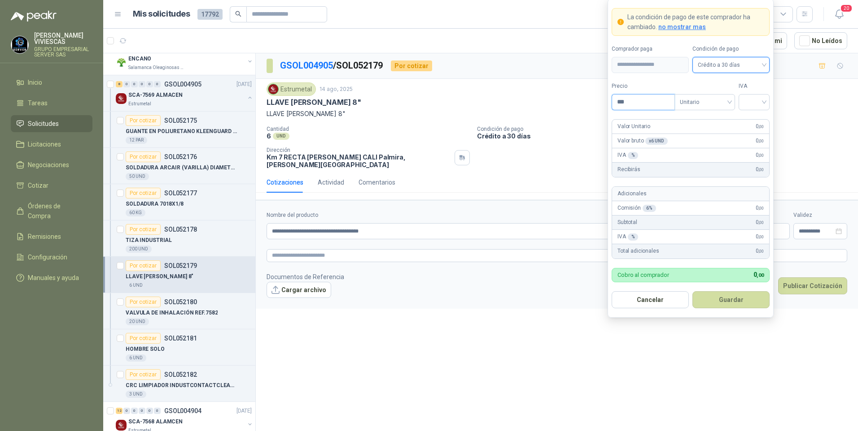
click at [647, 105] on input "***" at bounding box center [643, 102] width 62 height 15
click at [643, 104] on input "***" at bounding box center [643, 102] width 62 height 15
click at [640, 103] on input "***" at bounding box center [643, 102] width 62 height 15
click at [640, 100] on input "***" at bounding box center [643, 102] width 62 height 15
drag, startPoint x: 646, startPoint y: 102, endPoint x: 566, endPoint y: 113, distance: 81.5
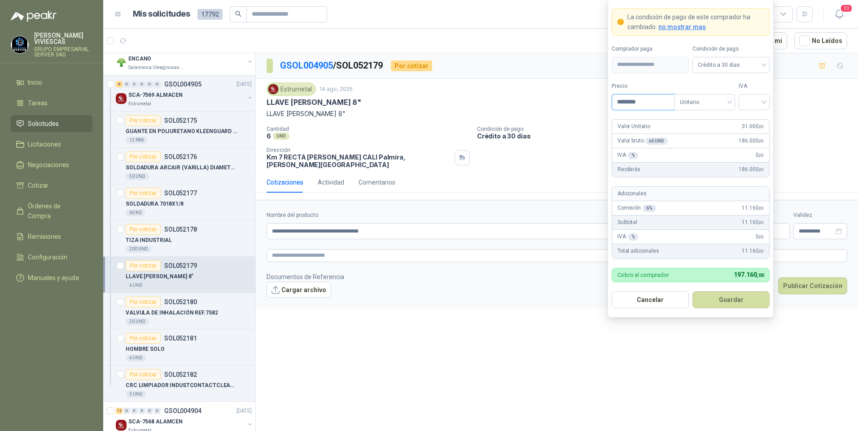
click at [558, 114] on body "[PERSON_NAME] GRUPO EMPRESARIAL SERVER SAS Inicio Tareas Solicitudes Licitacion…" at bounding box center [429, 215] width 858 height 431
type input "********"
click at [752, 95] on input "search" at bounding box center [754, 101] width 20 height 13
click at [754, 124] on div "19%" at bounding box center [753, 121] width 17 height 10
drag, startPoint x: 731, startPoint y: 306, endPoint x: 739, endPoint y: 299, distance: 10.5
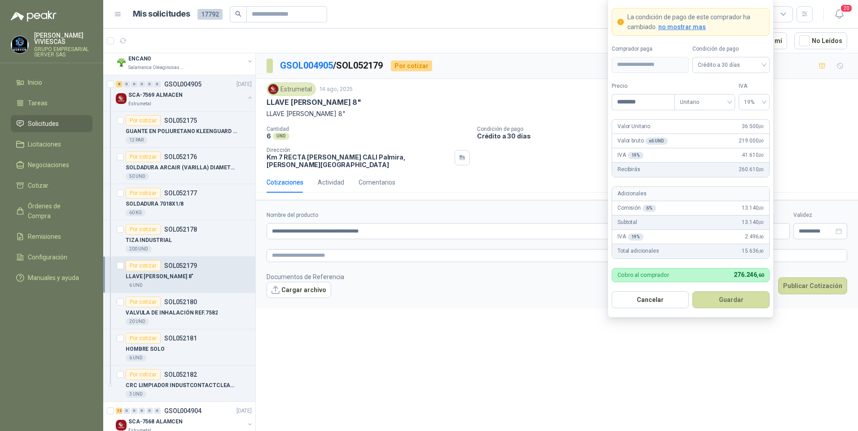
click at [731, 306] on button "Guardar" at bounding box center [730, 300] width 77 height 17
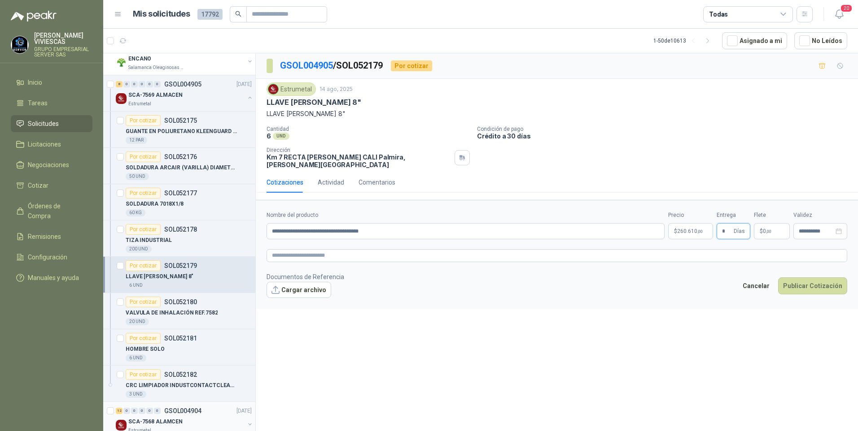
type input "*"
click at [302, 286] on button "Cargar archivo" at bounding box center [298, 290] width 65 height 16
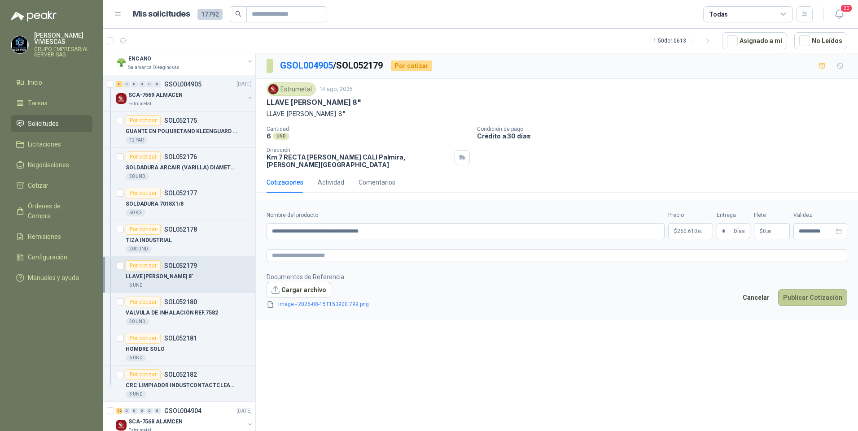
click at [801, 294] on button "Publicar Cotización" at bounding box center [812, 297] width 69 height 17
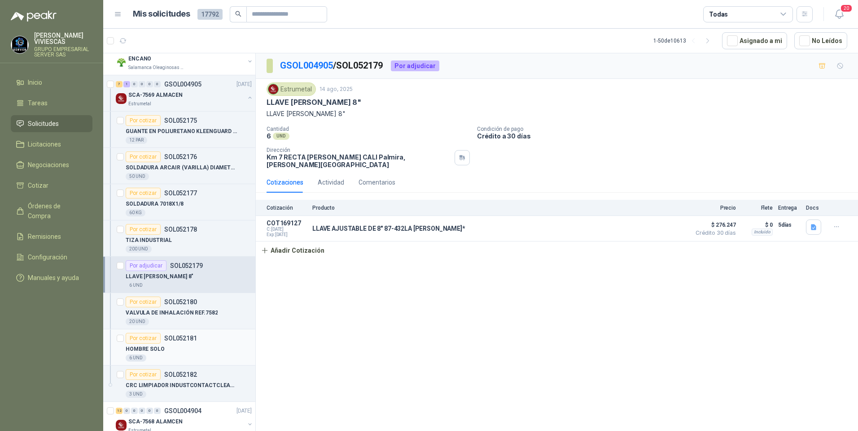
scroll to position [1076, 0]
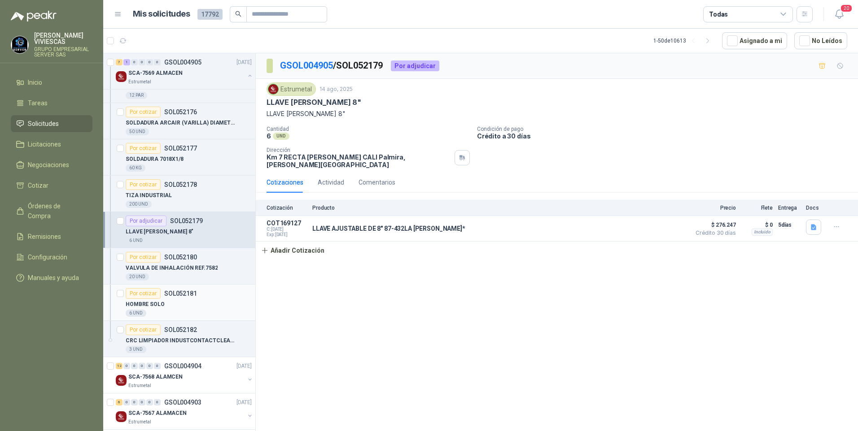
drag, startPoint x: 140, startPoint y: 299, endPoint x: 150, endPoint y: 305, distance: 11.9
click at [139, 300] on div "Por cotizar SOL052181 HOMBRE SOLO 6 UND" at bounding box center [189, 302] width 126 height 29
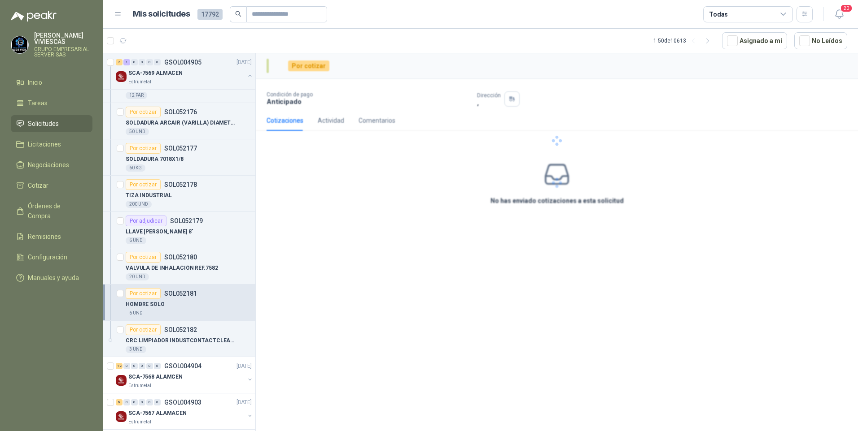
click at [146, 304] on p "HOMBRE SOLO" at bounding box center [145, 304] width 39 height 9
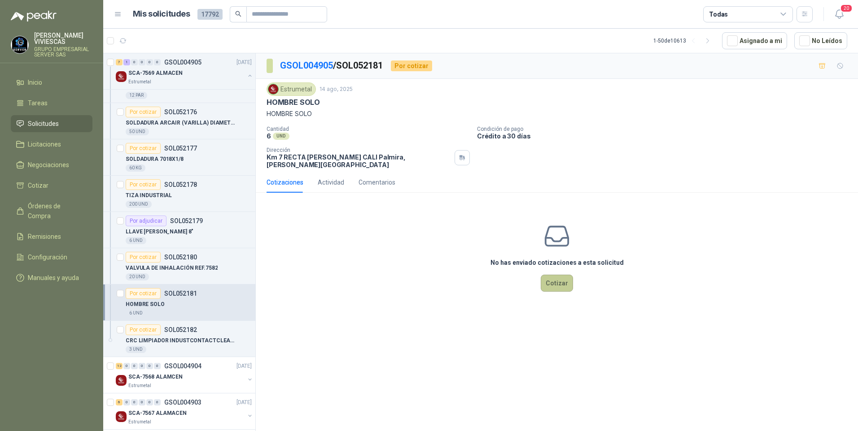
click at [557, 275] on button "Cotizar" at bounding box center [556, 283] width 32 height 17
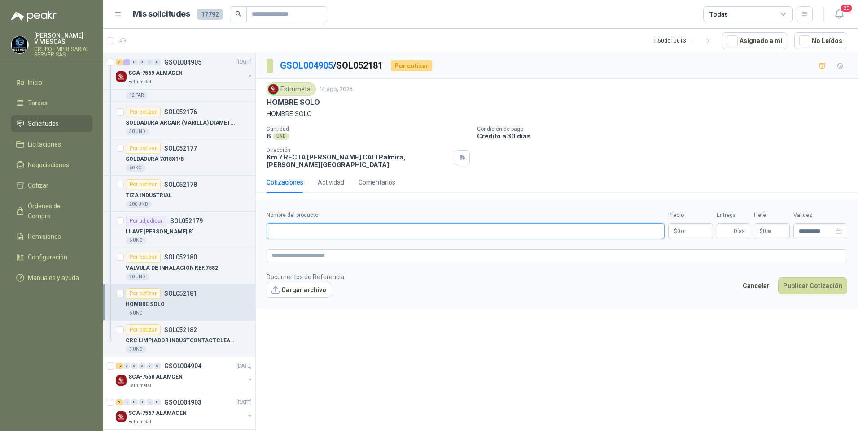
click at [290, 226] on input "Nombre del producto" at bounding box center [465, 231] width 398 height 16
type input "*"
click at [282, 223] on input "Nombre del producto" at bounding box center [465, 231] width 398 height 16
paste input "**********"
drag, startPoint x: 337, startPoint y: 223, endPoint x: 196, endPoint y: 226, distance: 140.4
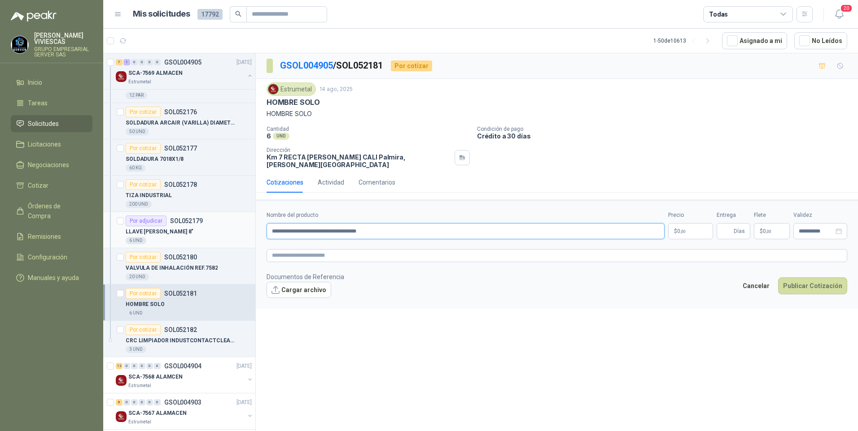
click at [196, 226] on div "Por cotizar SOL052363 [DATE] ESCOBILLAS (CARBONES) PARA PULIDORA DEWALT BioCost…" at bounding box center [480, 244] width 754 height 382
drag, startPoint x: 342, startPoint y: 224, endPoint x: 111, endPoint y: 223, distance: 231.0
click at [113, 223] on div "Por cotizar SOL052363 [DATE] ESCOBILLAS (CARBONES) PARA PULIDORA DEWALT BioCost…" at bounding box center [480, 244] width 754 height 382
click at [369, 223] on input "**********" at bounding box center [465, 231] width 398 height 16
type input "**********"
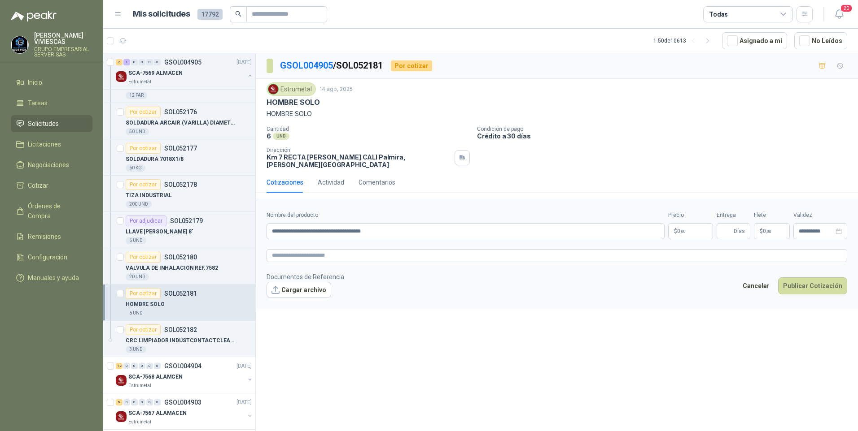
click at [693, 220] on body "[PERSON_NAME] GRUPO EMPRESARIAL SERVER SAS Inicio Tareas Solicitudes Licitacion…" at bounding box center [429, 215] width 858 height 431
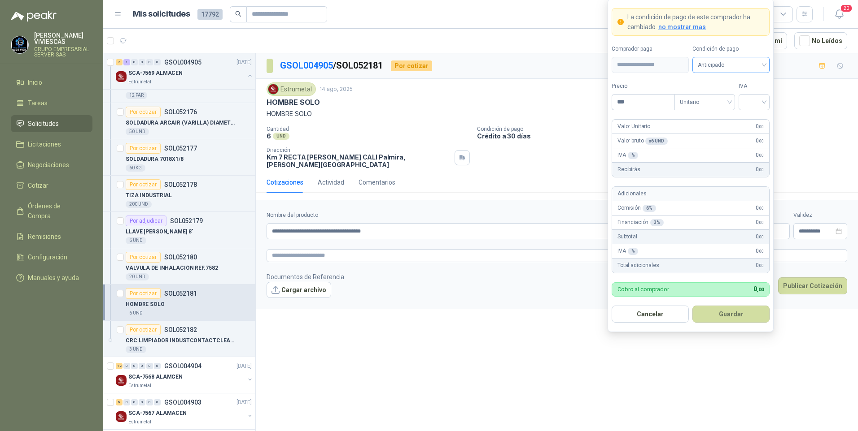
click at [714, 70] on span "Anticipado" at bounding box center [730, 64] width 66 height 13
click at [716, 94] on div "Crédito a 30 días" at bounding box center [730, 98] width 63 height 10
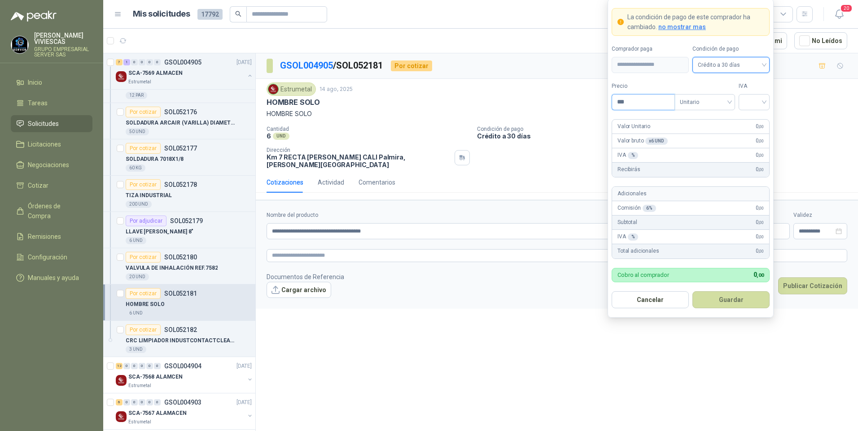
click at [634, 105] on input "***" at bounding box center [643, 102] width 62 height 15
type input "********"
click at [751, 103] on input "search" at bounding box center [754, 101] width 20 height 13
click at [754, 117] on div "19%" at bounding box center [753, 121] width 17 height 10
click at [731, 297] on button "Guardar" at bounding box center [730, 300] width 77 height 17
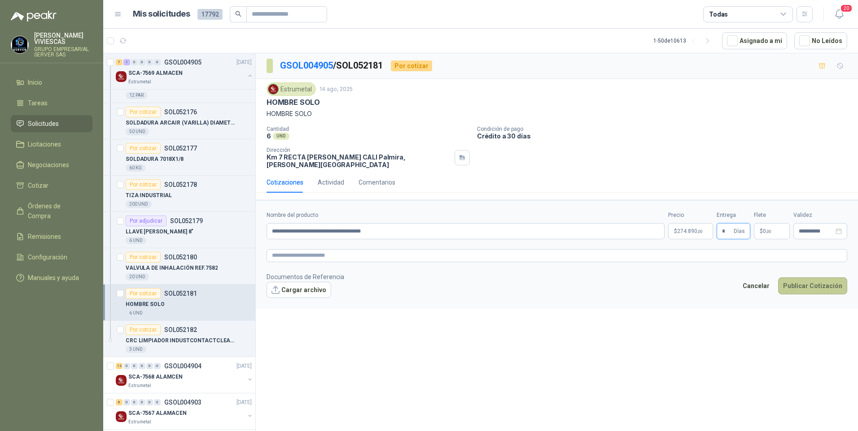
type input "*"
click at [808, 278] on button "Publicar Cotización" at bounding box center [812, 286] width 69 height 17
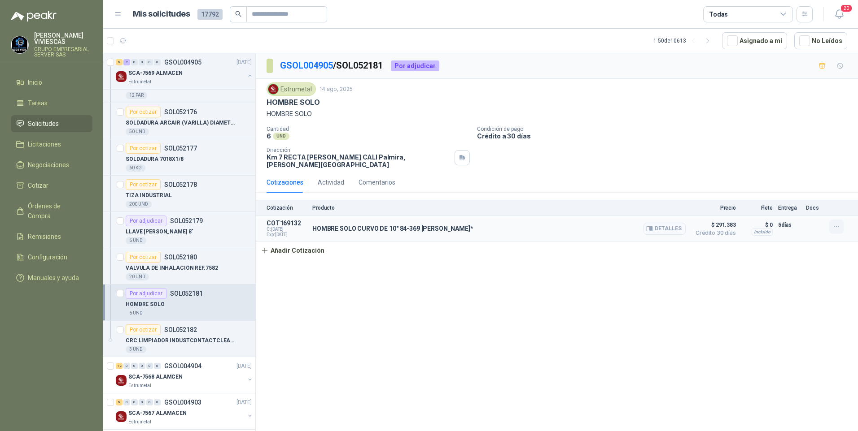
click at [833, 226] on button "button" at bounding box center [836, 227] width 14 height 14
click at [800, 185] on button "Editar" at bounding box center [818, 185] width 72 height 14
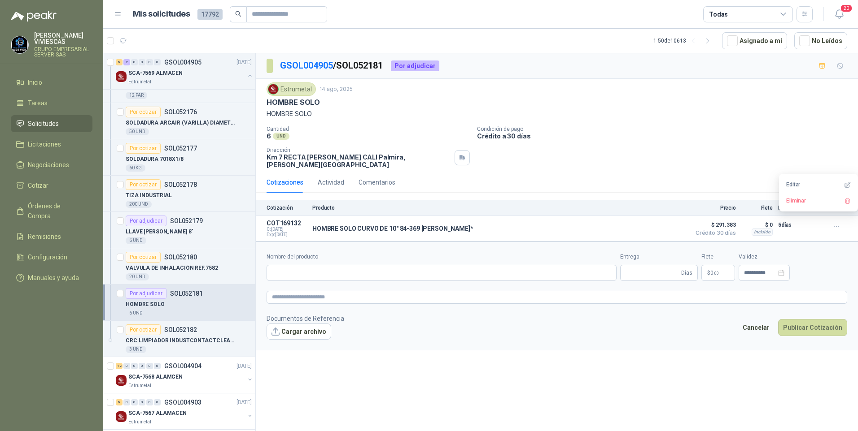
type input "**********"
type input "*"
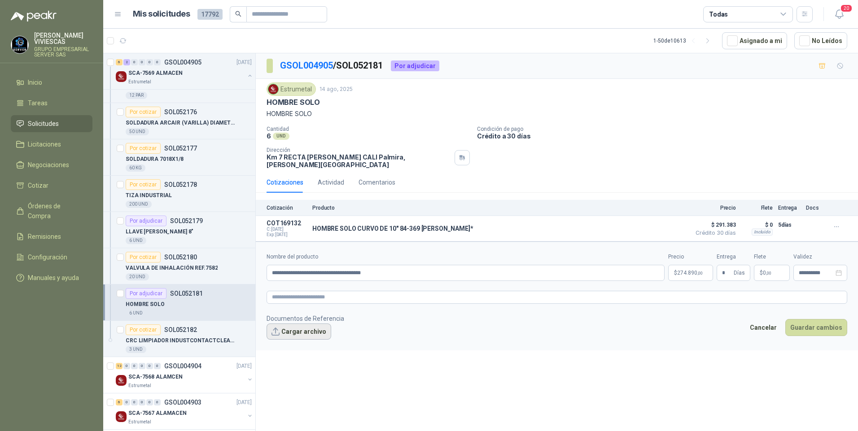
click at [302, 329] on button "Cargar archivo" at bounding box center [298, 332] width 65 height 16
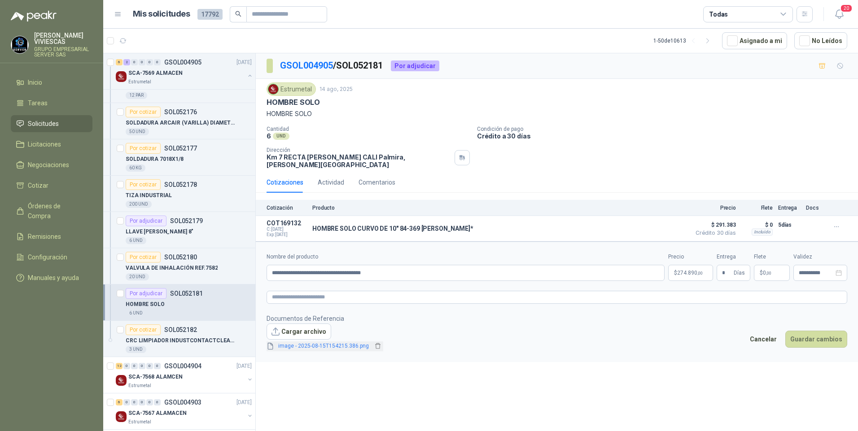
click at [323, 342] on span "image - 2025-08-15T154215.386.png" at bounding box center [323, 346] width 98 height 9
click at [323, 342] on link "image - 2025-08-15T154215.386.png" at bounding box center [323, 346] width 98 height 9
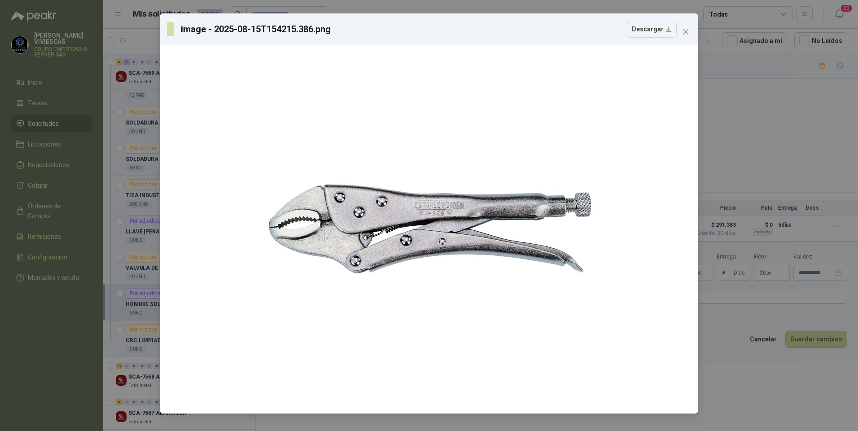
drag, startPoint x: 782, startPoint y: 418, endPoint x: 775, endPoint y: 398, distance: 20.6
click at [781, 416] on div "image - 2025-08-15T154215.386.png Descargar" at bounding box center [429, 215] width 858 height 431
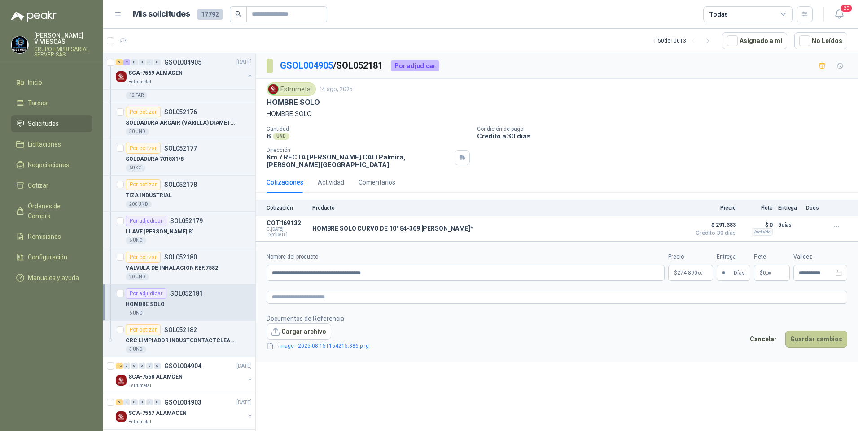
click at [819, 334] on button "Guardar cambios" at bounding box center [816, 339] width 62 height 17
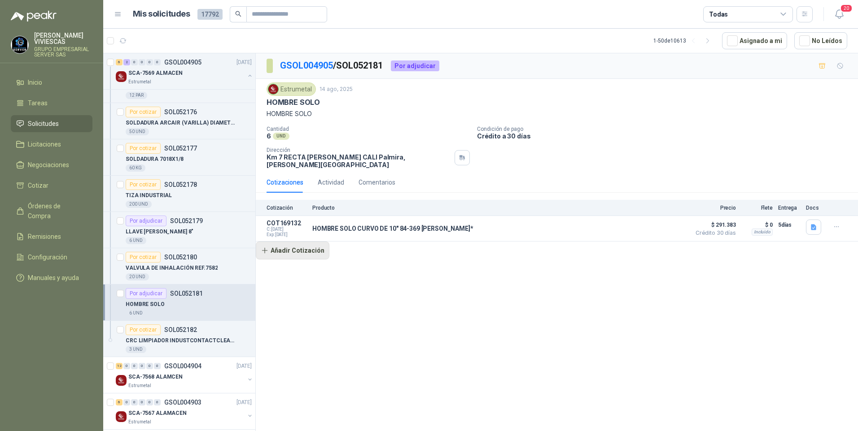
click at [293, 243] on button "Añadir Cotización" at bounding box center [293, 251] width 74 height 18
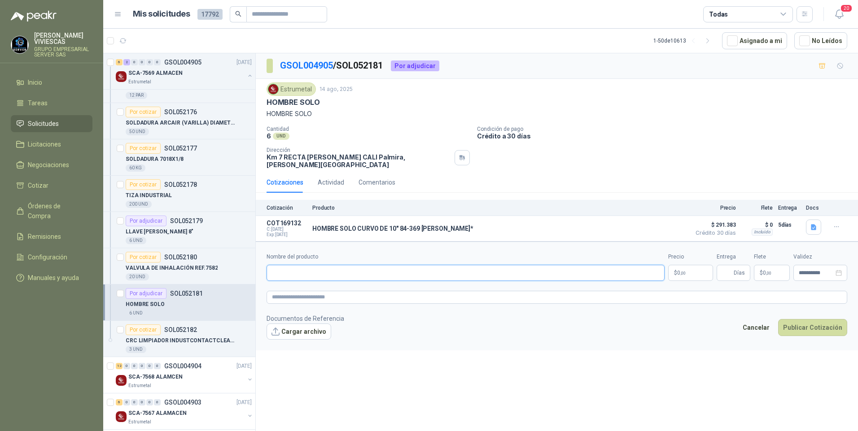
click at [286, 265] on input "Nombre del producto" at bounding box center [465, 273] width 398 height 16
type input "**********"
drag, startPoint x: 333, startPoint y: 270, endPoint x: 200, endPoint y: 292, distance: 135.5
click at [200, 292] on div "Por cotizar SOL052363 [DATE] ESCOBILLAS (CARBONES) PARA PULIDORA DEWALT BioCost…" at bounding box center [480, 244] width 754 height 382
paste input "**********"
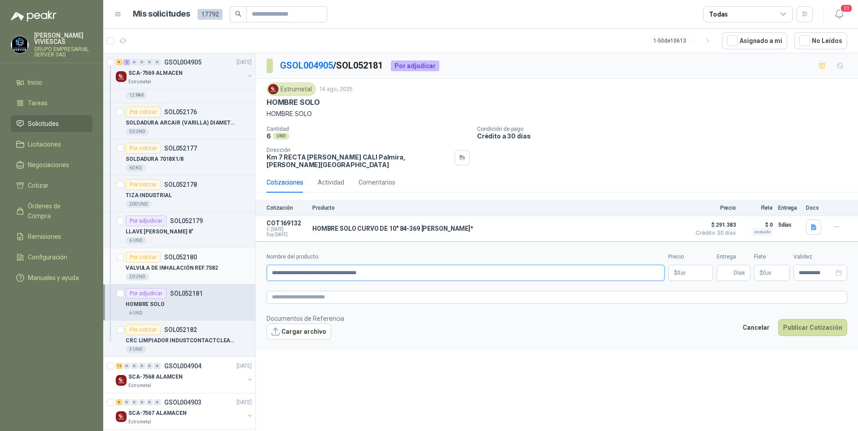
drag, startPoint x: 334, startPoint y: 266, endPoint x: 191, endPoint y: 267, distance: 143.5
click at [182, 267] on div "Por cotizar SOL052363 [DATE] ESCOBILLAS (CARBONES) PARA PULIDORA DEWALT BioCost…" at bounding box center [480, 244] width 754 height 382
drag, startPoint x: 341, startPoint y: 266, endPoint x: 188, endPoint y: 270, distance: 153.0
click at [188, 270] on div "Por cotizar SOL052363 [DATE] ESCOBILLAS (CARBONES) PARA PULIDORA DEWALT BioCost…" at bounding box center [480, 244] width 754 height 382
click at [370, 267] on input "**********" at bounding box center [465, 273] width 398 height 16
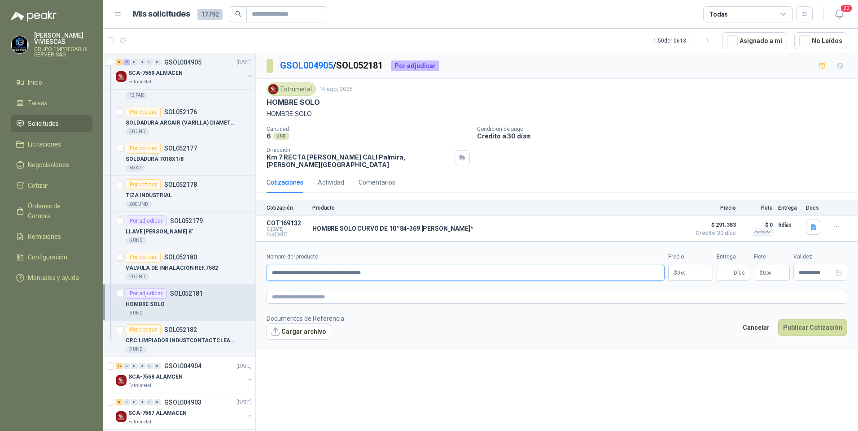
type input "**********"
drag, startPoint x: 697, startPoint y: 257, endPoint x: 693, endPoint y: 253, distance: 5.1
click at [694, 255] on div "Precio $ 0 ,00" at bounding box center [690, 267] width 45 height 28
click at [674, 270] on body "[PERSON_NAME] GRUPO EMPRESARIAL SERVER SAS Inicio Tareas Solicitudes Licitacion…" at bounding box center [429, 215] width 858 height 431
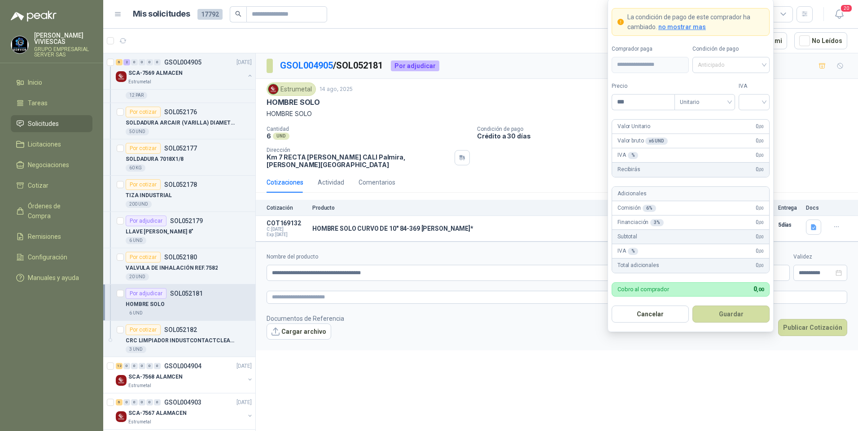
drag, startPoint x: 719, startPoint y: 65, endPoint x: 717, endPoint y: 91, distance: 25.6
click at [718, 65] on span "Anticipado" at bounding box center [730, 64] width 66 height 13
drag, startPoint x: 716, startPoint y: 93, endPoint x: 682, endPoint y: 105, distance: 36.6
click at [715, 93] on div "Crédito a 30 días" at bounding box center [730, 98] width 63 height 10
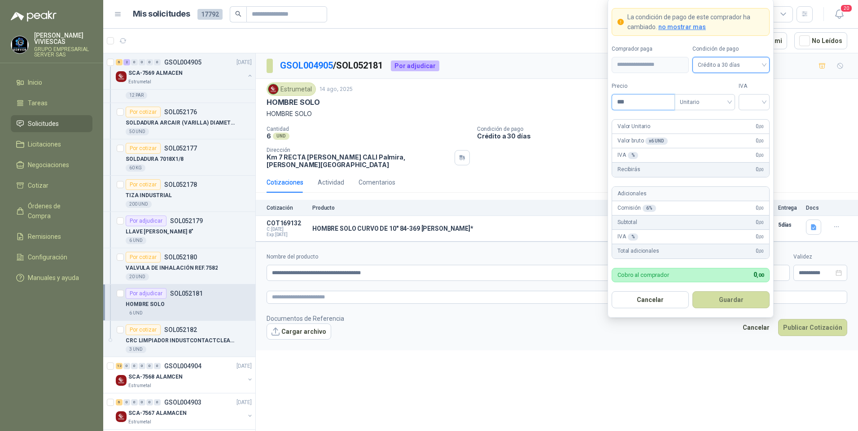
click at [640, 102] on input "***" at bounding box center [643, 102] width 62 height 15
type input "********"
drag, startPoint x: 762, startPoint y: 103, endPoint x: 755, endPoint y: 121, distance: 19.5
click at [762, 103] on input "search" at bounding box center [754, 101] width 20 height 13
click at [753, 124] on div "19%" at bounding box center [753, 121] width 17 height 10
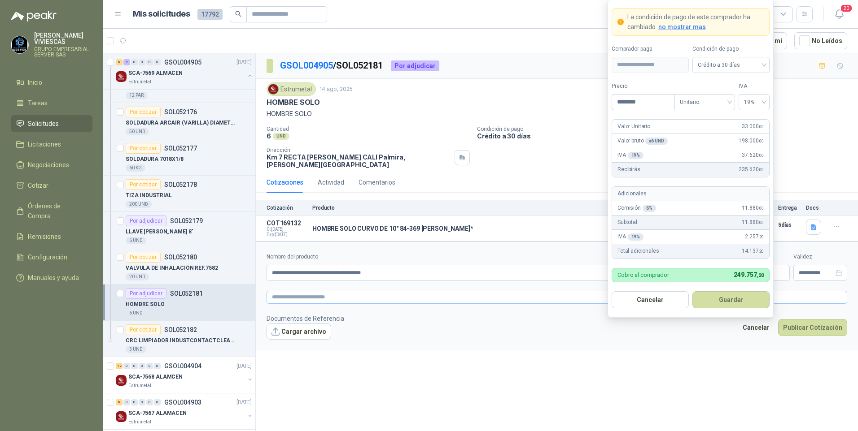
click at [729, 297] on button "Guardar" at bounding box center [730, 300] width 77 height 17
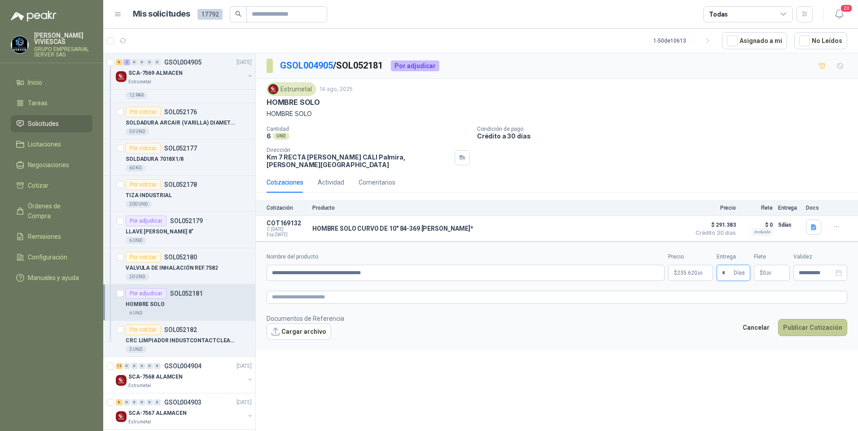
type input "*"
click at [820, 324] on button "Publicar Cotización" at bounding box center [812, 327] width 69 height 17
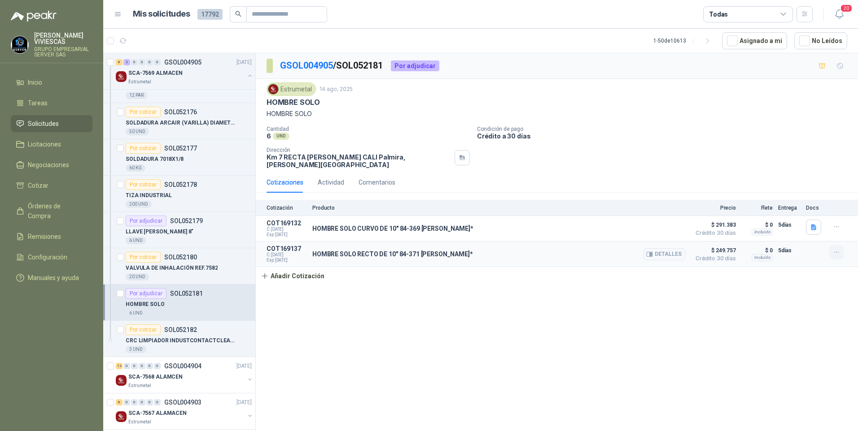
click at [836, 249] on icon "button" at bounding box center [836, 253] width 8 height 8
click at [800, 210] on button "Editar" at bounding box center [818, 211] width 72 height 14
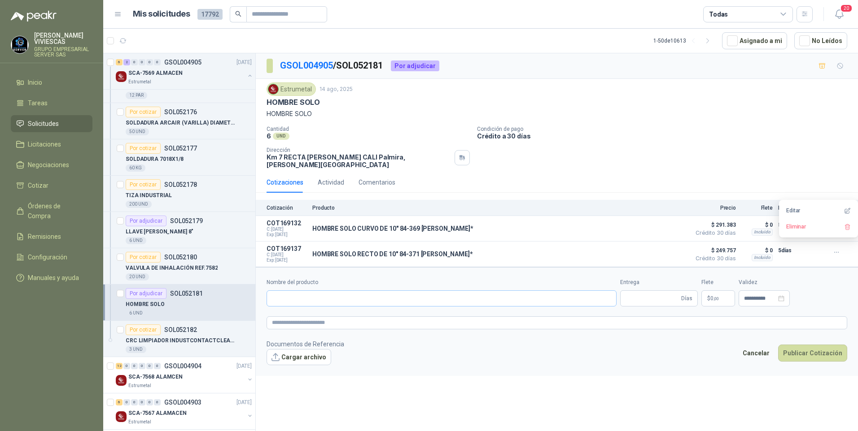
type input "**********"
type input "*"
click at [299, 359] on button "Cargar archivo" at bounding box center [298, 357] width 65 height 16
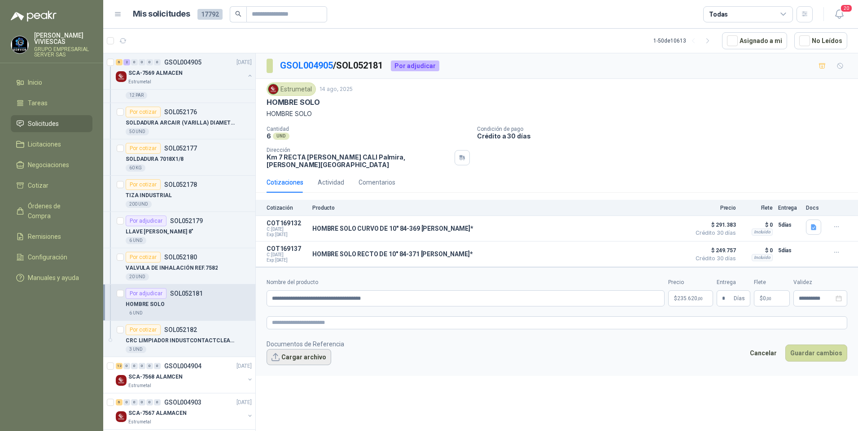
click at [308, 353] on button "Cargar archivo" at bounding box center [298, 357] width 65 height 16
click at [826, 357] on button "Guardar cambios" at bounding box center [816, 365] width 62 height 17
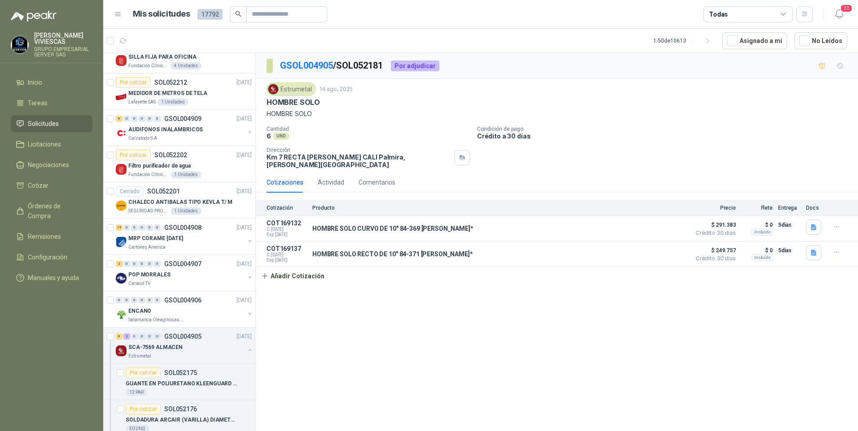
scroll to position [718, 0]
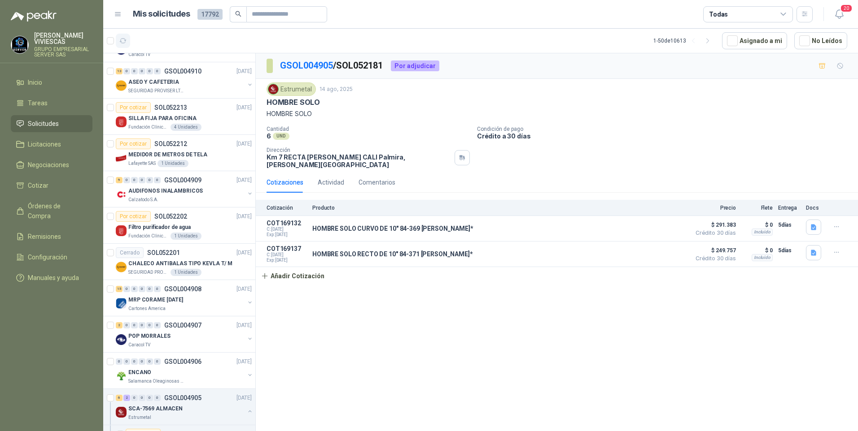
click at [122, 39] on icon "button" at bounding box center [123, 41] width 8 height 8
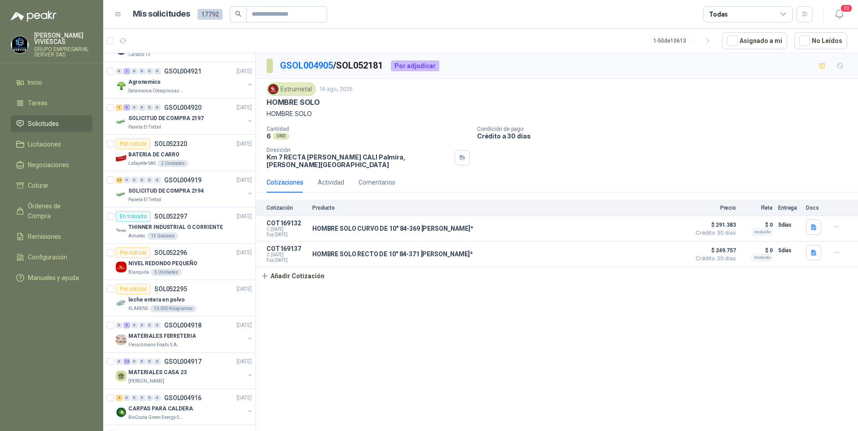
scroll to position [0, 0]
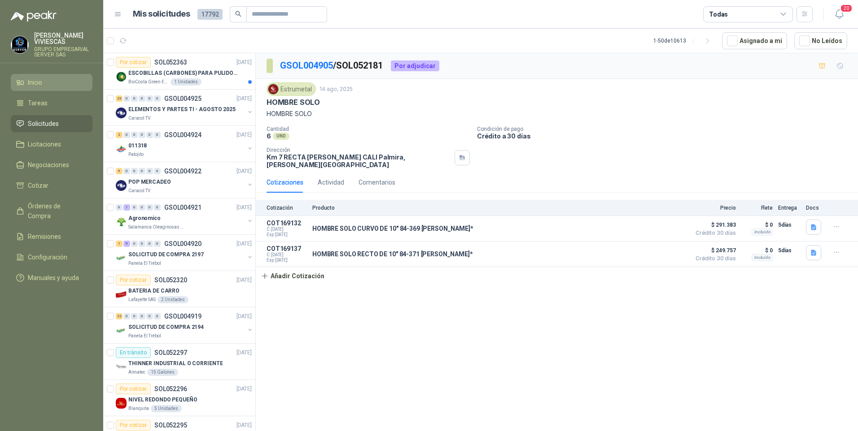
click at [32, 79] on span "Inicio" at bounding box center [35, 83] width 14 height 10
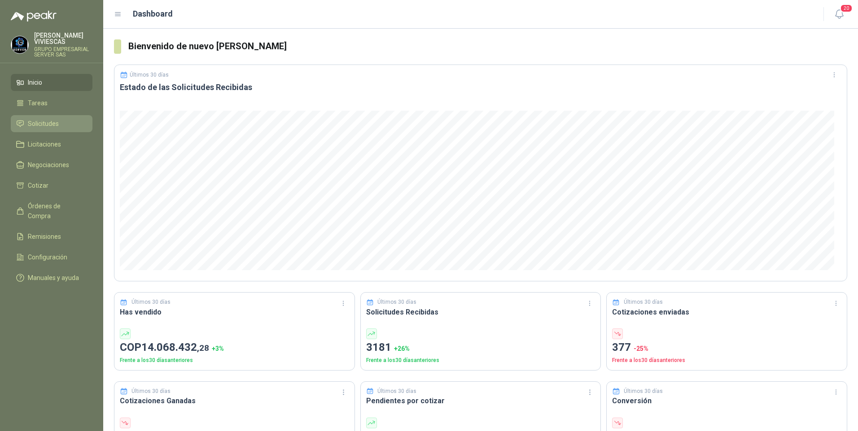
click at [32, 118] on link "Solicitudes" at bounding box center [52, 123] width 82 height 17
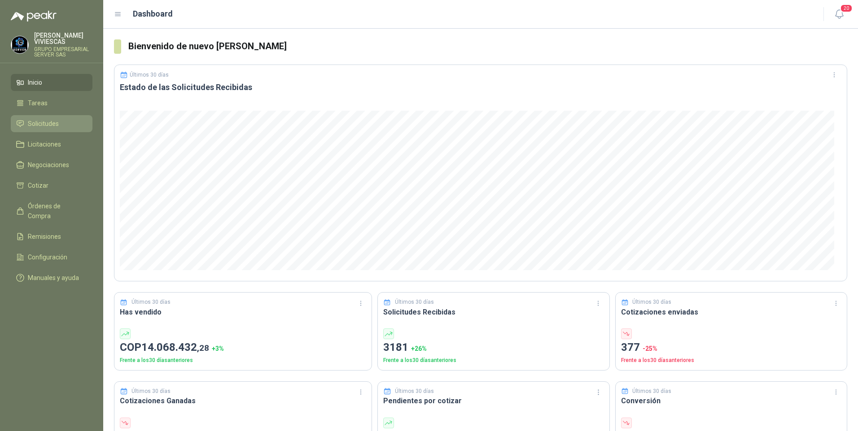
click at [48, 123] on span "Solicitudes" at bounding box center [43, 124] width 31 height 10
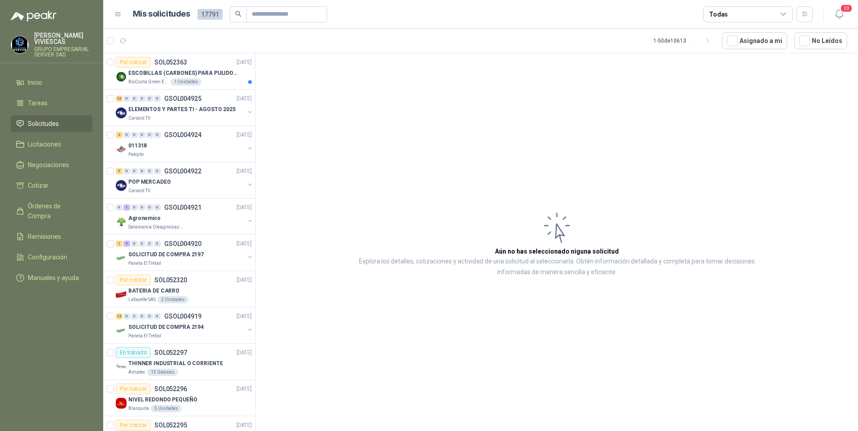
click at [35, 127] on span "Solicitudes" at bounding box center [43, 124] width 31 height 10
click at [133, 69] on p "ESCOBILLAS (CARBONES) PARA PULIDORA DEWALT" at bounding box center [184, 73] width 112 height 9
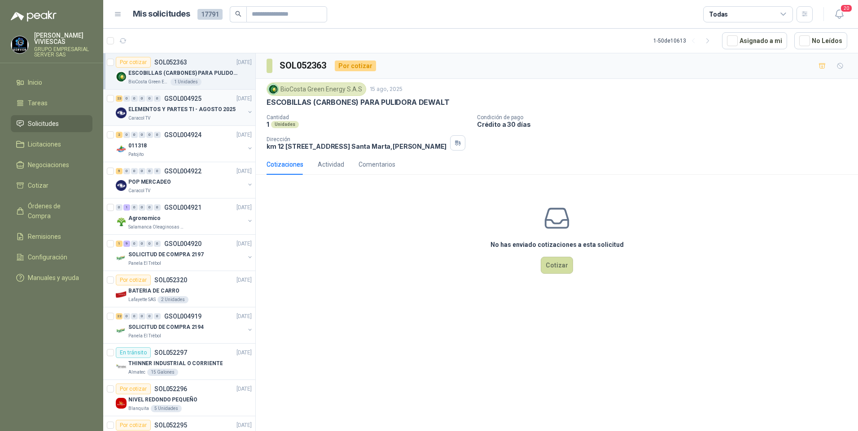
click at [157, 110] on p "ELEMENTOS Y PARTES TI - AGOSTO 2025" at bounding box center [181, 109] width 107 height 9
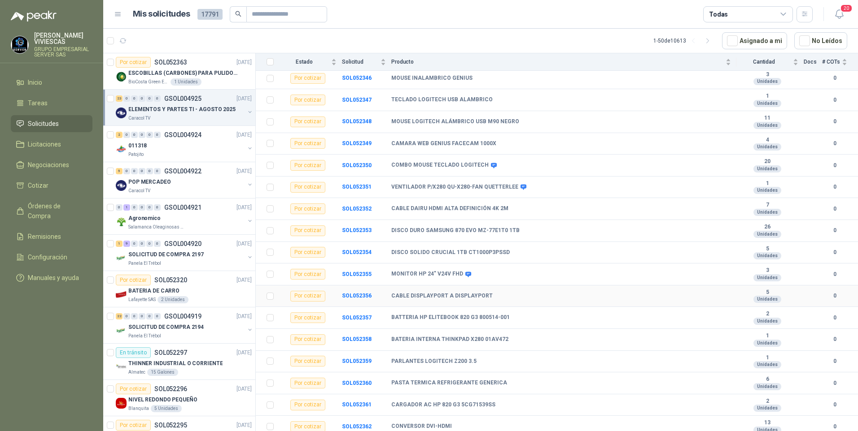
scroll to position [240, 0]
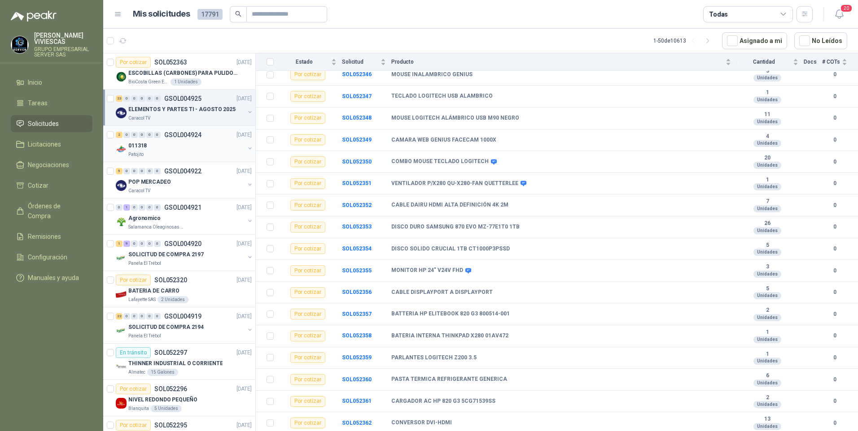
click at [165, 154] on div "Patojito" at bounding box center [186, 154] width 116 height 7
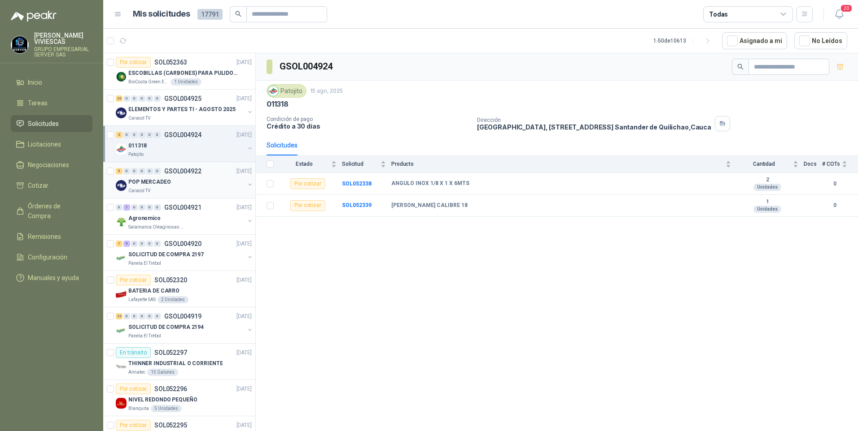
click at [136, 186] on p "POP MERCADEO" at bounding box center [149, 182] width 43 height 9
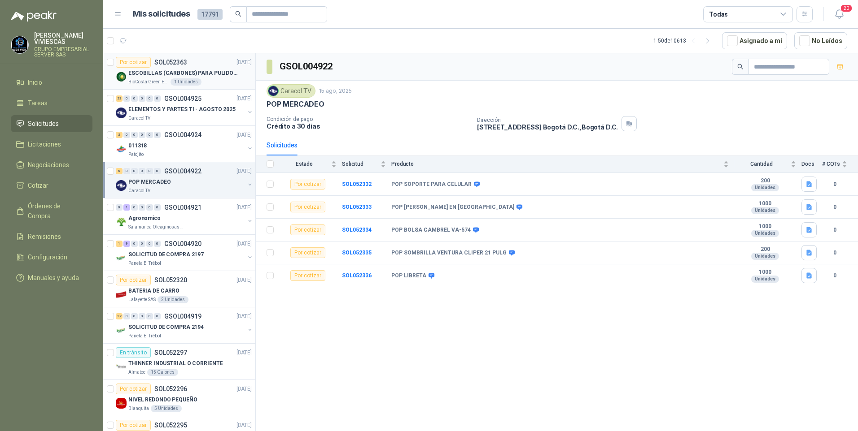
click at [149, 77] on p "ESCOBILLAS (CARBONES) PARA PULIDORA DEWALT" at bounding box center [184, 73] width 112 height 9
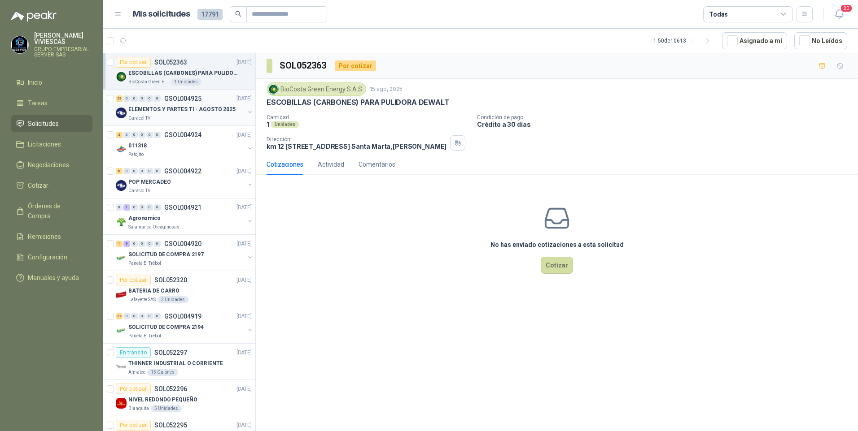
click at [168, 117] on div "Caracol TV" at bounding box center [186, 118] width 116 height 7
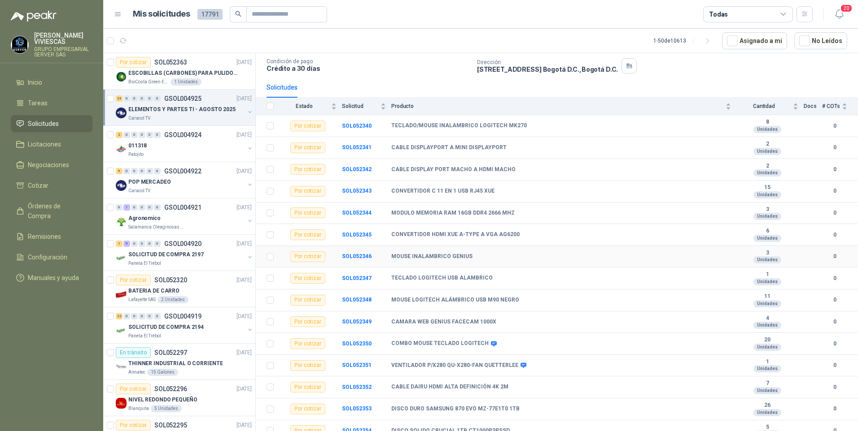
scroll to position [90, 0]
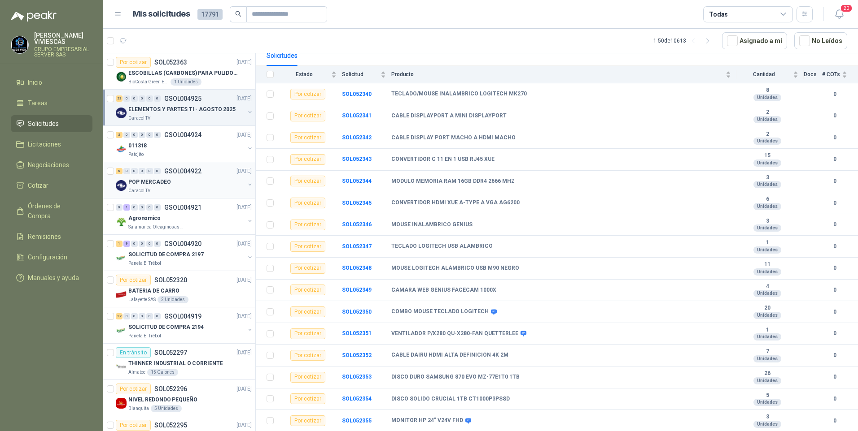
click at [162, 192] on div "Caracol TV" at bounding box center [186, 190] width 116 height 7
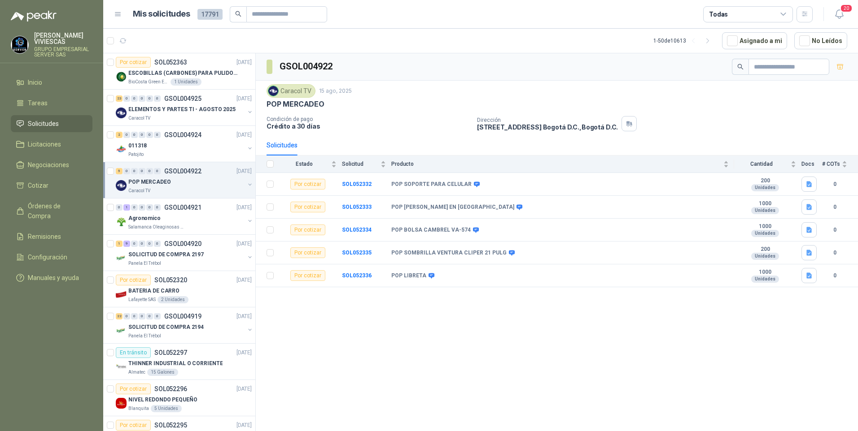
click at [61, 126] on li "Solicitudes" at bounding box center [51, 124] width 71 height 10
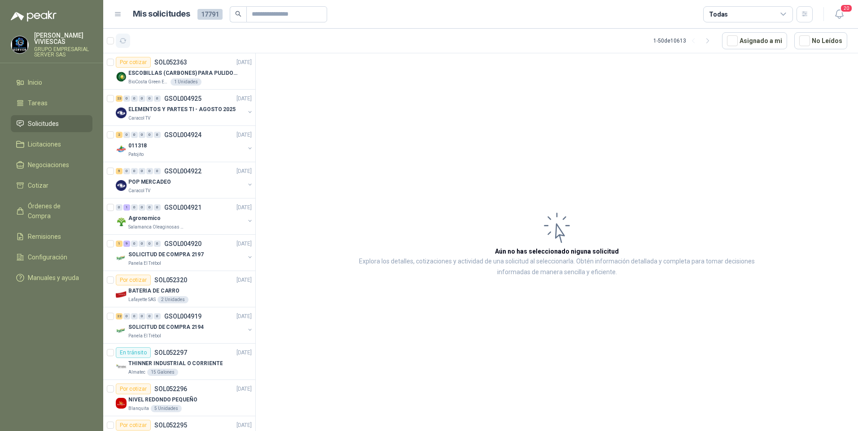
click at [125, 43] on icon "button" at bounding box center [123, 41] width 8 height 8
click at [63, 124] on li "Solicitudes" at bounding box center [51, 124] width 71 height 10
